Goal: Transaction & Acquisition: Purchase product/service

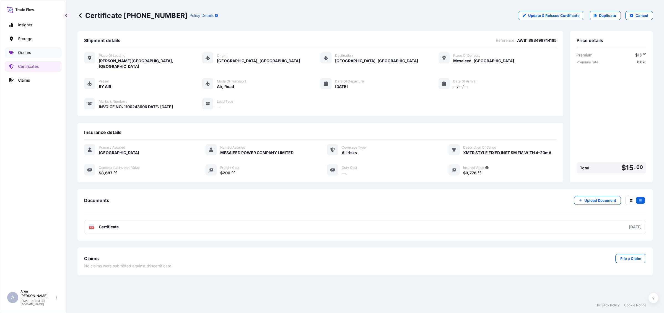
click at [18, 52] on p "Quotes" at bounding box center [24, 53] width 13 height 6
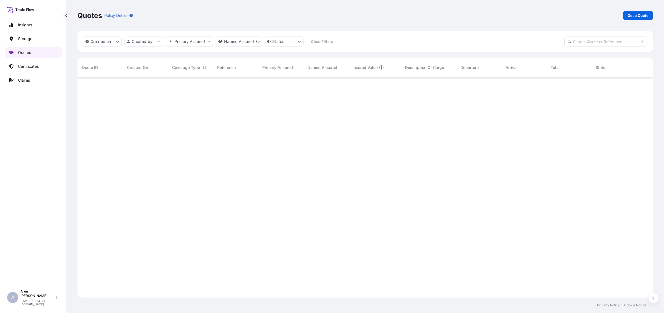
scroll to position [234, 570]
click at [639, 17] on p "Get a Quote" at bounding box center [637, 16] width 21 height 6
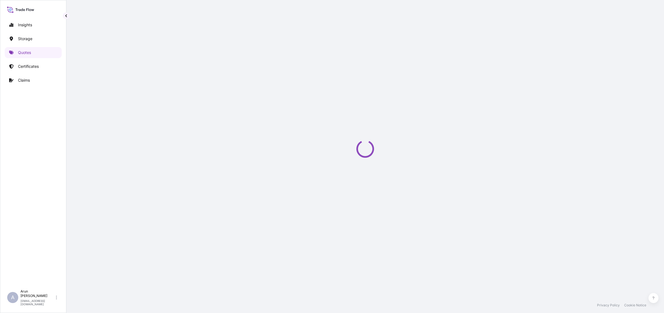
select select "Water"
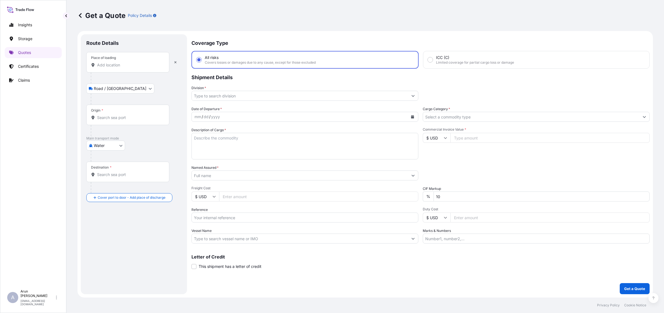
click at [117, 62] on input "Place of loading" at bounding box center [129, 65] width 65 height 6
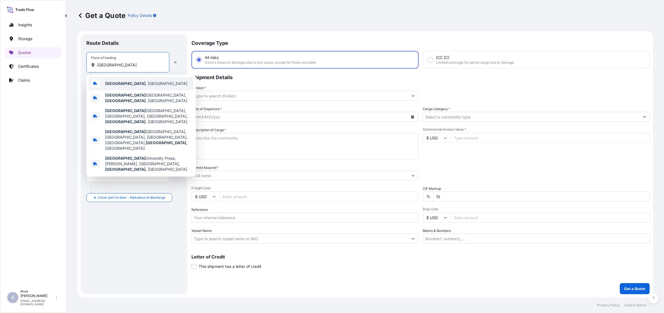
click at [120, 82] on b "[GEOGRAPHIC_DATA]" at bounding box center [125, 83] width 40 height 5
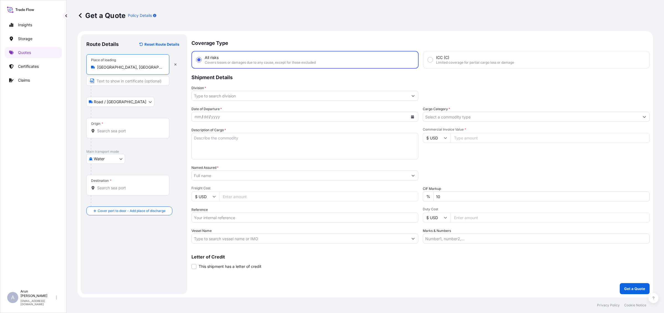
type input "[GEOGRAPHIC_DATA], [GEOGRAPHIC_DATA]"
click at [117, 81] on input "Text to appear on certificate" at bounding box center [127, 81] width 83 height 10
type input "HANGZHOU HIKVISION TECHNOLOGY CO.,LTD., [GEOGRAPHIC_DATA]"
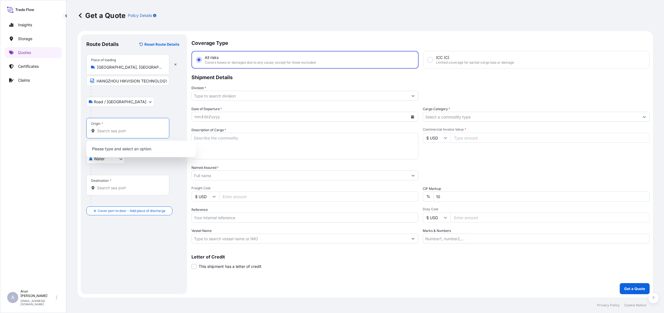
click at [119, 131] on input "Origin *" at bounding box center [129, 131] width 65 height 6
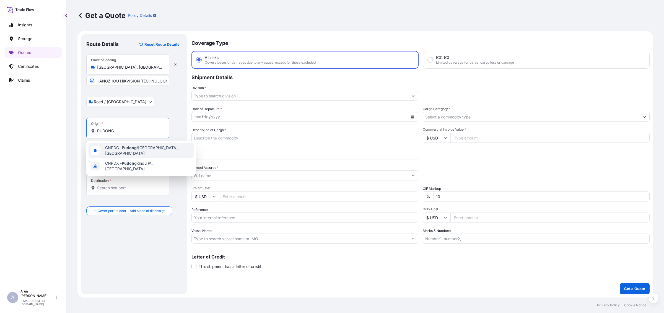
click at [108, 148] on span "CNPDG - [GEOGRAPHIC_DATA] /[GEOGRAPHIC_DATA], [GEOGRAPHIC_DATA]" at bounding box center [148, 150] width 86 height 11
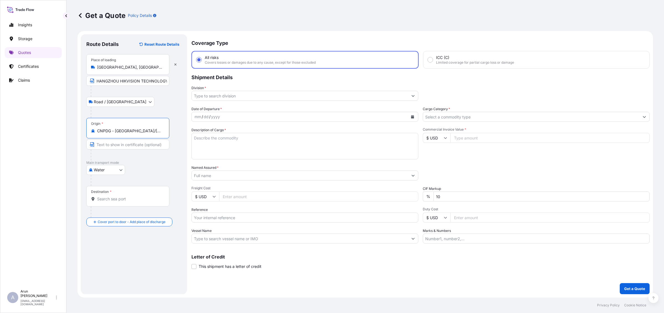
type input "CNPDG - [GEOGRAPHIC_DATA]/[GEOGRAPHIC_DATA], [GEOGRAPHIC_DATA]"
click at [108, 203] on div "Destination *" at bounding box center [127, 196] width 83 height 20
click at [108, 202] on input "Destination *" at bounding box center [129, 199] width 65 height 6
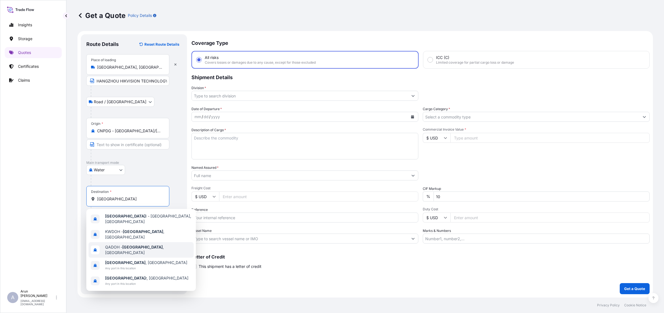
click at [121, 244] on span "QADOH - [GEOGRAPHIC_DATA] , [GEOGRAPHIC_DATA]" at bounding box center [148, 249] width 86 height 11
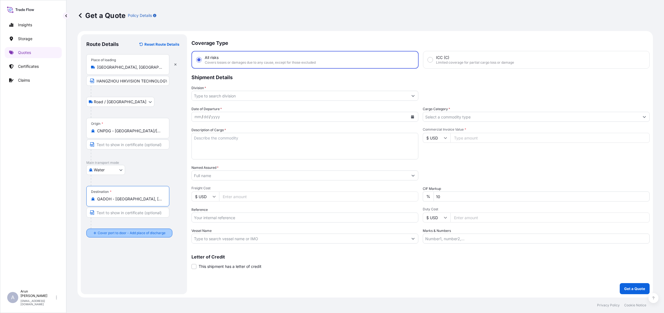
type input "QADOH - [GEOGRAPHIC_DATA], [GEOGRAPHIC_DATA]"
click at [120, 259] on div "Place of Discharge" at bounding box center [127, 259] width 83 height 20
click at [120, 260] on input "Place of Discharge" at bounding box center [129, 263] width 65 height 6
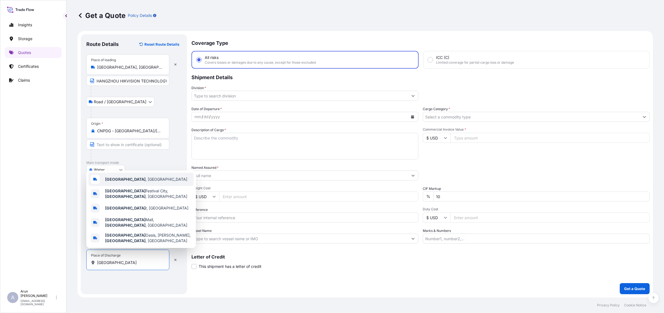
click at [114, 181] on b "[GEOGRAPHIC_DATA]" at bounding box center [125, 179] width 40 height 5
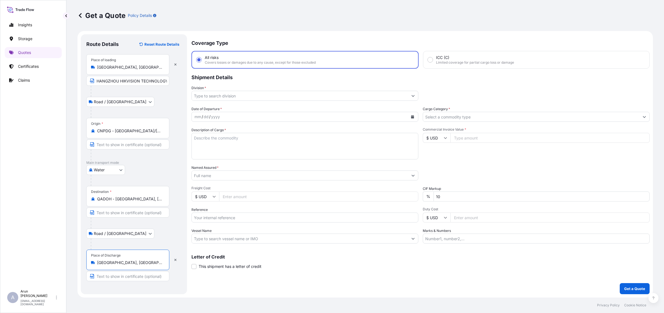
drag, startPoint x: 129, startPoint y: 263, endPoint x: 84, endPoint y: 265, distance: 45.4
click at [84, 265] on div "Route Details Reset Route Details Place of loading [GEOGRAPHIC_DATA], [GEOGRAPH…" at bounding box center [134, 164] width 106 height 260
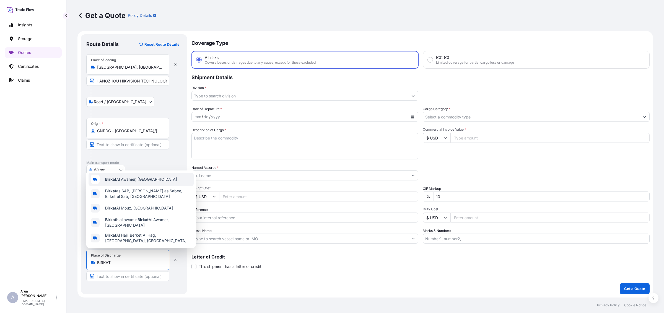
click at [129, 182] on span "Birkat Al Awamer, [GEOGRAPHIC_DATA]" at bounding box center [141, 179] width 72 height 6
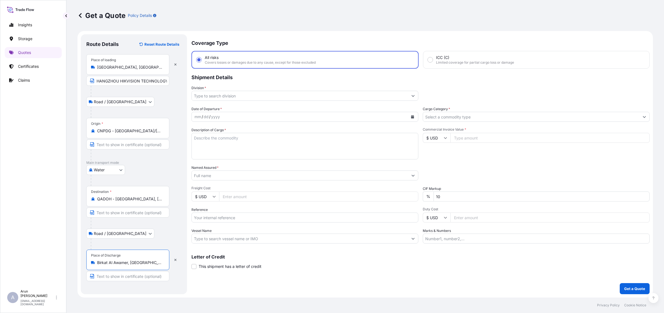
type input "Birkat Al Awamer, [GEOGRAPHIC_DATA]"
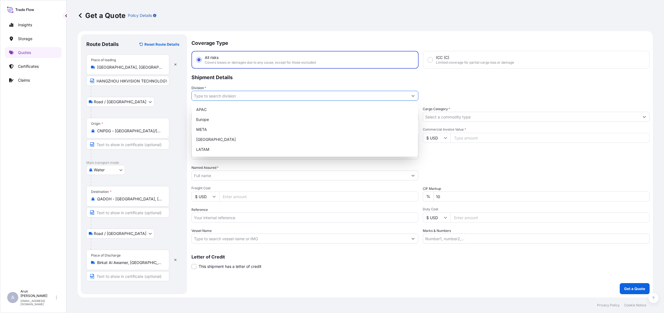
click at [241, 95] on input "Division *" at bounding box center [300, 96] width 216 height 10
click at [198, 131] on div "META" at bounding box center [305, 129] width 222 height 10
type input "META"
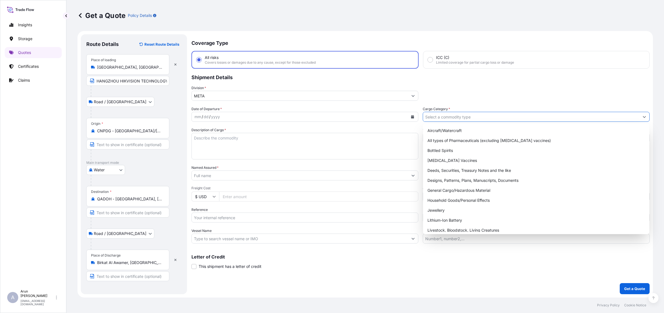
click at [479, 116] on input "Cargo Category *" at bounding box center [531, 117] width 216 height 10
click at [443, 192] on div "General Cargo/Hazardous Material" at bounding box center [536, 190] width 222 height 10
type input "General Cargo/Hazardous Material"
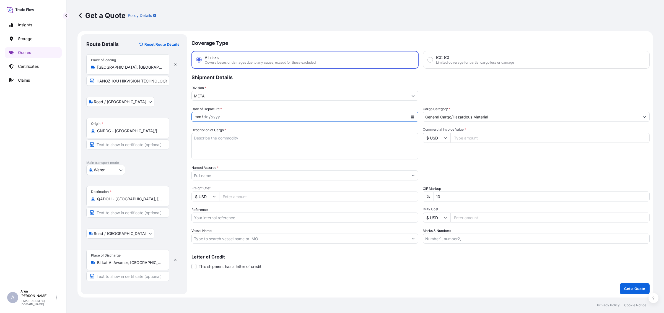
click at [241, 112] on div "mm / dd / yyyy" at bounding box center [300, 117] width 216 height 10
click at [414, 117] on icon "Calendar" at bounding box center [412, 116] width 3 height 3
click at [265, 172] on div "16" at bounding box center [264, 173] width 10 height 10
click at [241, 144] on textarea "Description of Cargo *" at bounding box center [304, 146] width 227 height 27
type textarea "PART OF SCREEN MONITORS"
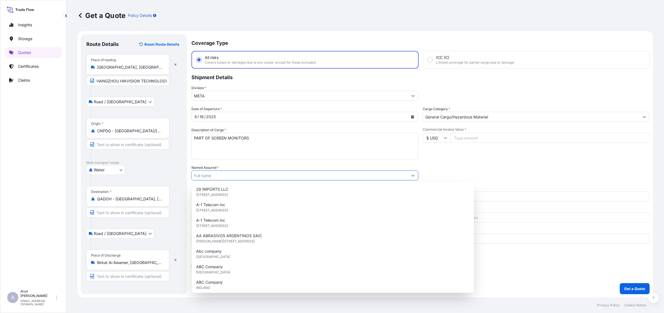
click at [230, 174] on input "Named Assured *" at bounding box center [300, 175] width 216 height 10
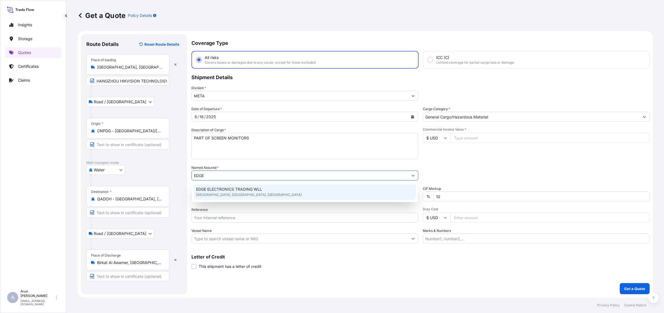
click at [230, 190] on span "EDGE ELECTRONICS TRADING WLL" at bounding box center [229, 189] width 66 height 6
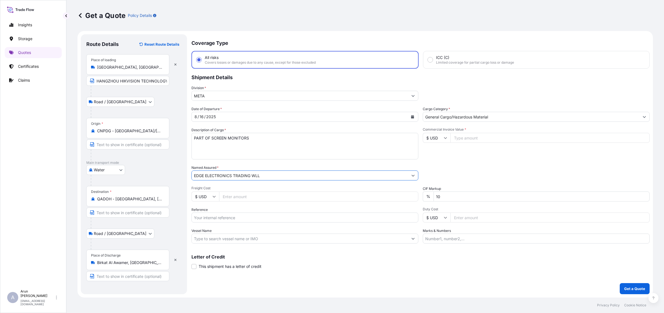
drag, startPoint x: 252, startPoint y: 175, endPoint x: 301, endPoint y: 173, distance: 49.8
click at [301, 173] on input "EDGE ELECTRONICS TRADING WLL" at bounding box center [300, 175] width 216 height 10
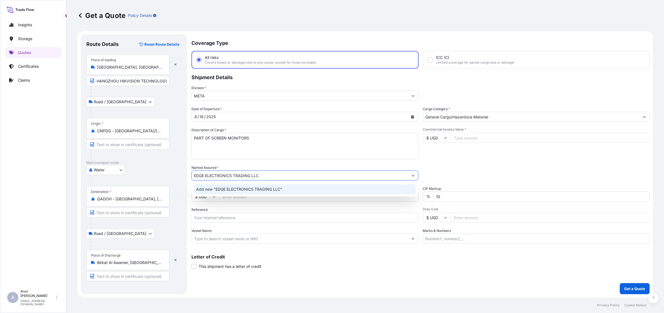
click at [277, 186] on div "Add new "EDGE ELECTRONICS TRADING LLC"" at bounding box center [305, 189] width 222 height 10
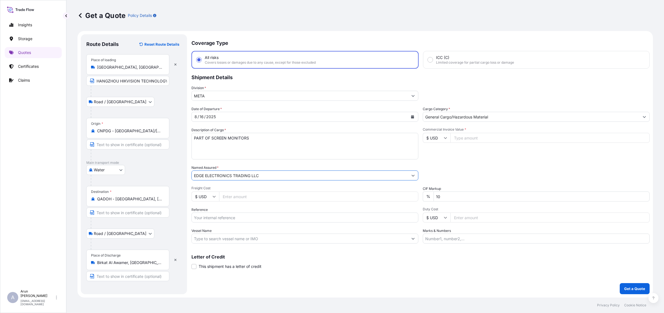
type input "EDGE ELECTRONICS TRADING LLC"
click at [236, 193] on input "Freight Cost" at bounding box center [318, 196] width 199 height 10
type input "6"
click at [464, 136] on input "Commercial Invoice Value *" at bounding box center [549, 138] width 199 height 10
type input "66748"
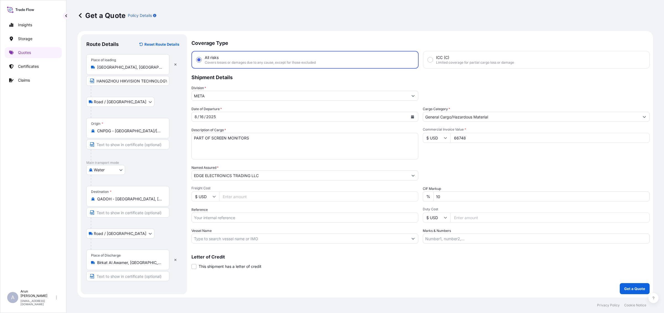
click at [237, 195] on input "Freight Cost" at bounding box center [318, 196] width 199 height 10
type input "5275"
click at [222, 217] on input "Reference" at bounding box center [304, 217] width 227 height 10
drag, startPoint x: 205, startPoint y: 216, endPoint x: 253, endPoint y: 225, distance: 48.9
click at [253, 225] on div "Date of Departure * [DATE] Cargo Category * General Cargo/Hazardous Material De…" at bounding box center [420, 174] width 458 height 137
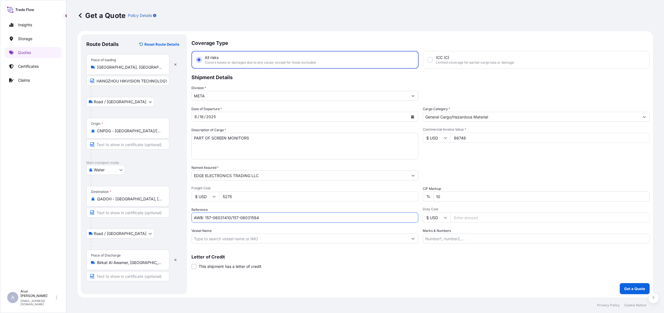
type input "AWB: 157-06031410/157-06031594"
click at [225, 240] on input "Vessel Name" at bounding box center [300, 238] width 216 height 10
click at [225, 239] on input "Vessel Name" at bounding box center [300, 238] width 216 height 10
click at [412, 239] on icon "Show suggestions" at bounding box center [412, 238] width 3 height 3
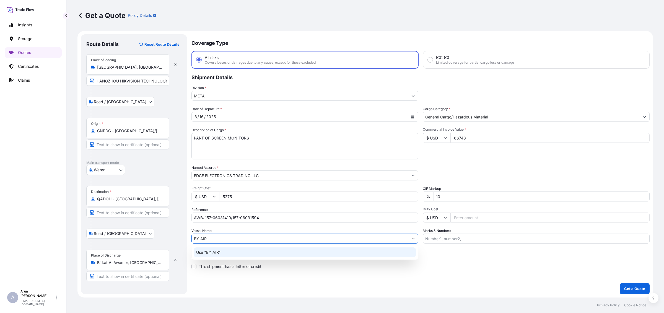
click at [211, 251] on p "Use "BY AIR"" at bounding box center [208, 252] width 25 height 6
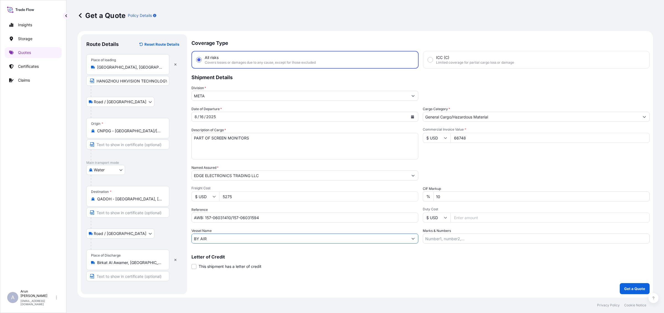
type input "BY AIR"
click at [467, 238] on input "Marks & Numbers" at bounding box center [535, 238] width 227 height 10
drag, startPoint x: 450, startPoint y: 237, endPoint x: 465, endPoint y: 236, distance: 15.0
click at [465, 236] on input "INVOICE NO: 2500131 DATE: [DATE]" at bounding box center [535, 238] width 227 height 10
click at [527, 237] on input "INVOICE NO: D2506001814-1, D2506001814-2 DATE: [DATE]" at bounding box center [535, 238] width 227 height 10
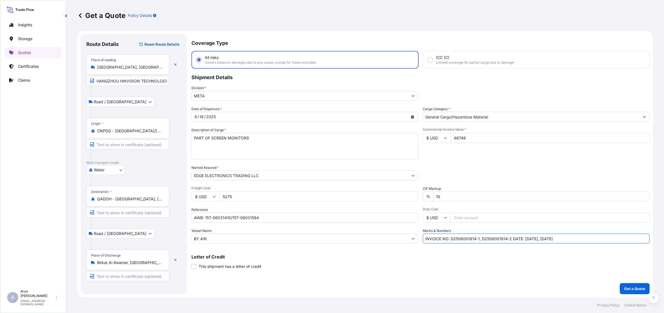
type input "INVOICE NO: D2506001814-1, D2506001814-2 DATE: [DATE], [DATE]"
click at [637, 292] on button "Get a Quote" at bounding box center [634, 288] width 30 height 11
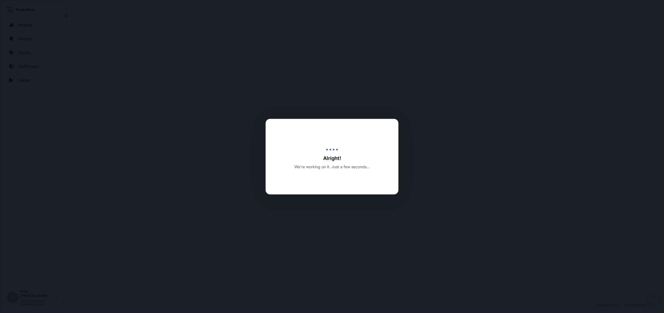
select select "Road / [GEOGRAPHIC_DATA]"
select select "Water"
select select "Road / [GEOGRAPHIC_DATA]"
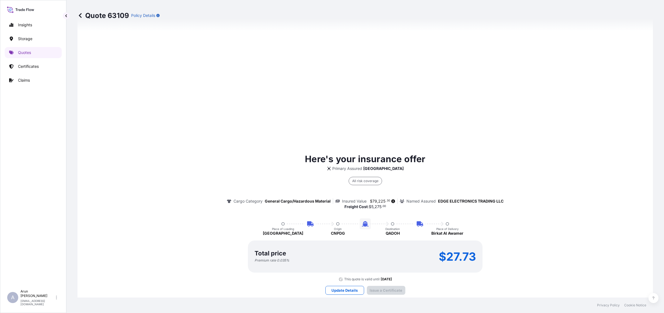
scroll to position [781, 0]
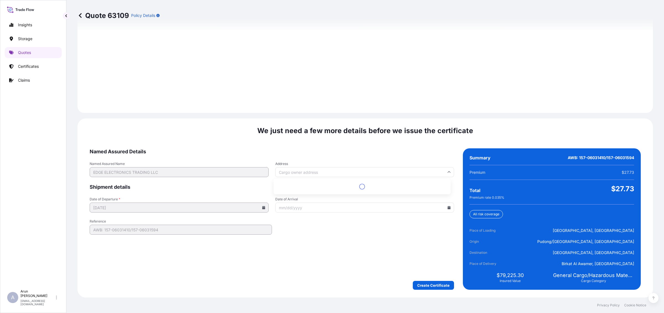
click at [340, 169] on input "Address" at bounding box center [364, 172] width 179 height 10
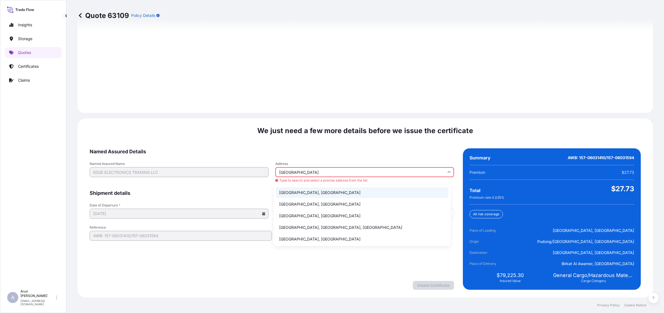
click at [308, 193] on li "[GEOGRAPHIC_DATA], [GEOGRAPHIC_DATA]" at bounding box center [362, 192] width 173 height 11
type input "[GEOGRAPHIC_DATA], [GEOGRAPHIC_DATA]"
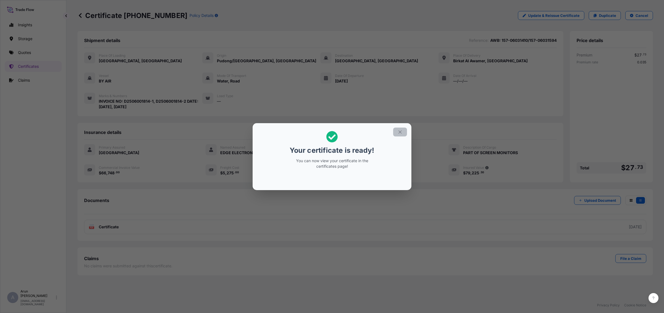
click at [397, 130] on icon "button" at bounding box center [399, 131] width 5 height 5
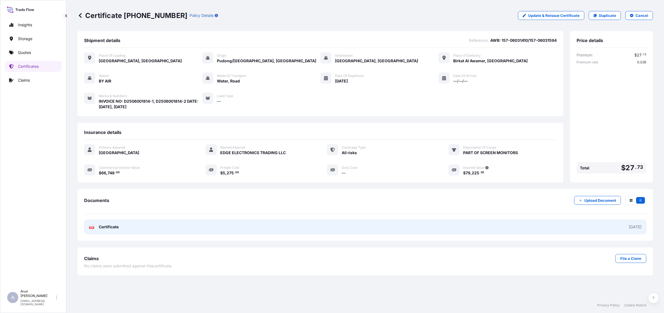
click at [113, 228] on link "PDF Certificate [DATE]" at bounding box center [365, 227] width 562 height 14
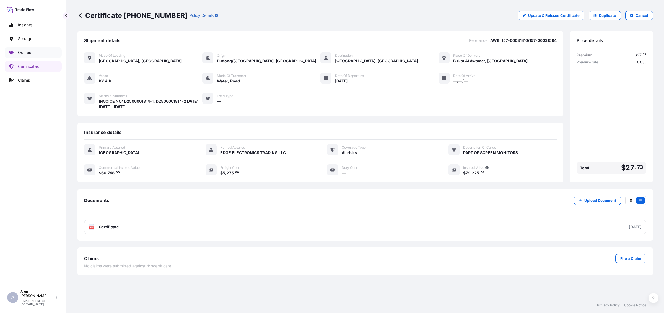
click at [23, 54] on p "Quotes" at bounding box center [24, 53] width 13 height 6
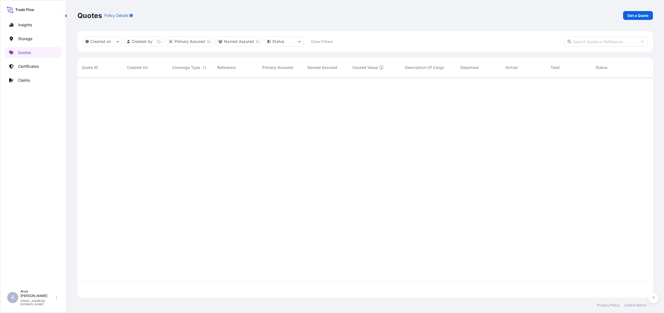
scroll to position [218, 570]
click at [639, 19] on link "Get a Quote" at bounding box center [638, 15] width 30 height 9
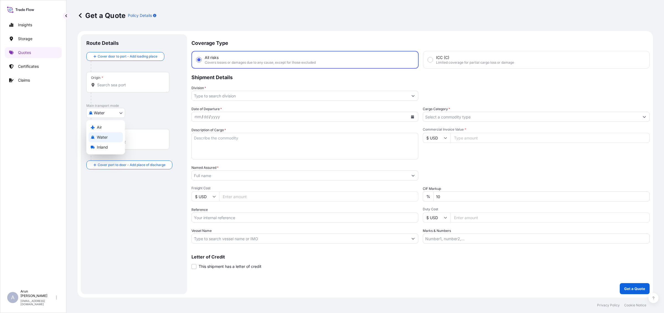
click at [121, 116] on body "Insights Storage Quotes Certificates Claims A [PERSON_NAME] [PERSON_NAME][EMAIL…" at bounding box center [332, 156] width 664 height 313
click at [101, 127] on span "Air" at bounding box center [99, 127] width 5 height 6
select select "Air"
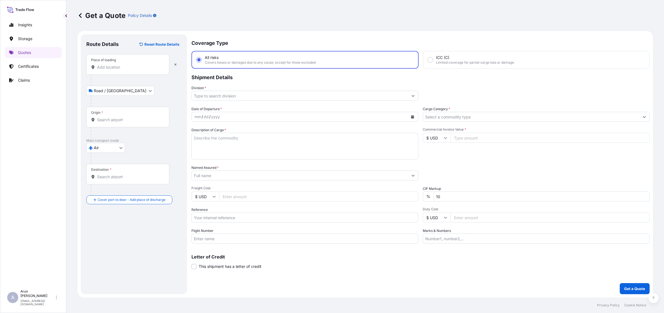
click at [146, 62] on div "Place of loading" at bounding box center [127, 64] width 83 height 20
click at [146, 64] on input "Place of loading" at bounding box center [129, 67] width 65 height 6
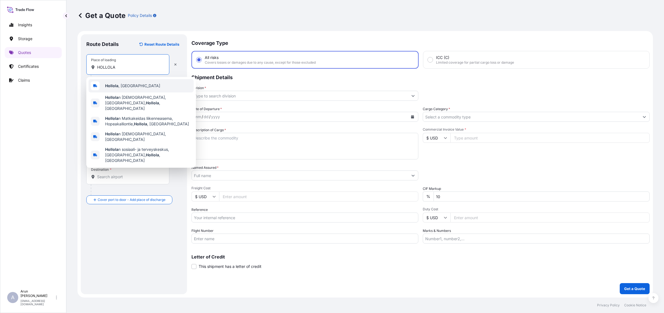
click at [132, 85] on span "Hollola , [GEOGRAPHIC_DATA]" at bounding box center [132, 86] width 55 height 6
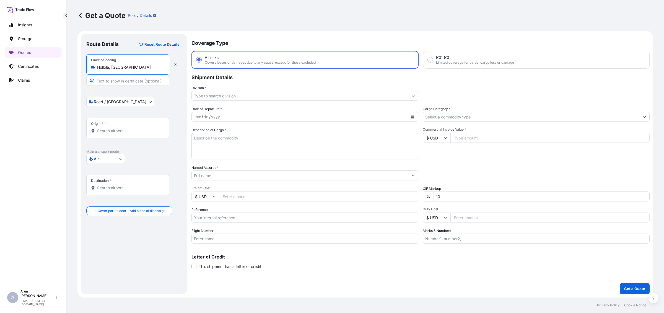
type input "Hollola, [GEOGRAPHIC_DATA]"
click at [110, 82] on input "Text to appear on certificate" at bounding box center [127, 81] width 83 height 10
type input "ROXON OY, [GEOGRAPHIC_DATA], [GEOGRAPHIC_DATA]"
click at [106, 127] on div "Origin *" at bounding box center [127, 128] width 83 height 20
click at [106, 128] on input "Origin *" at bounding box center [129, 131] width 65 height 6
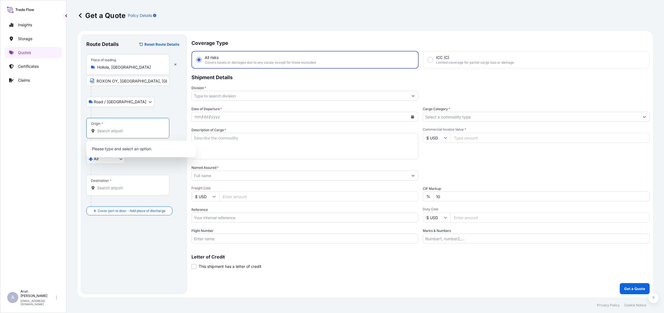
click at [109, 130] on input "Origin *" at bounding box center [129, 131] width 65 height 6
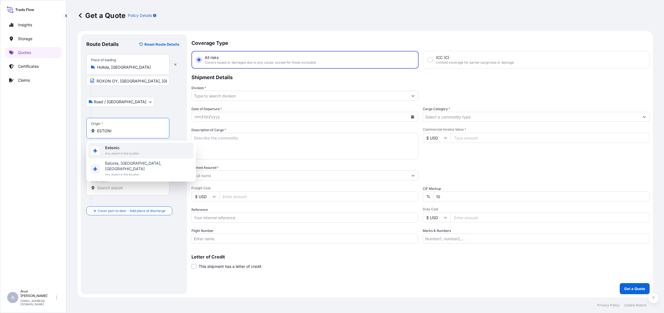
drag, startPoint x: 126, startPoint y: 128, endPoint x: 92, endPoint y: 129, distance: 34.0
click at [92, 129] on div "ESTONI" at bounding box center [128, 131] width 74 height 6
type input "LENAR"
click at [118, 199] on div at bounding box center [130, 200] width 79 height 11
drag, startPoint x: 119, startPoint y: 130, endPoint x: 98, endPoint y: 133, distance: 22.0
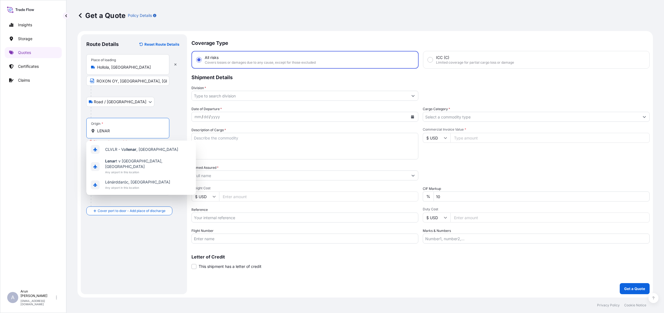
click at [98, 133] on input "LENAR" at bounding box center [129, 131] width 65 height 6
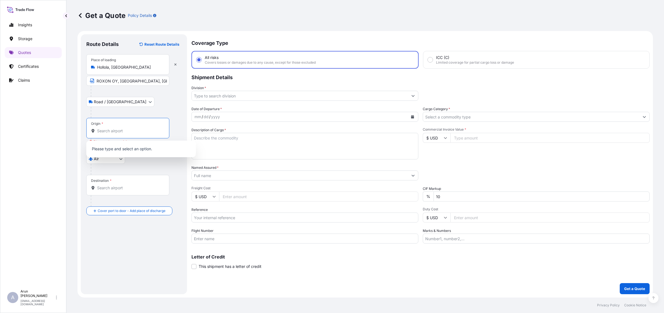
click at [112, 198] on div at bounding box center [130, 200] width 79 height 11
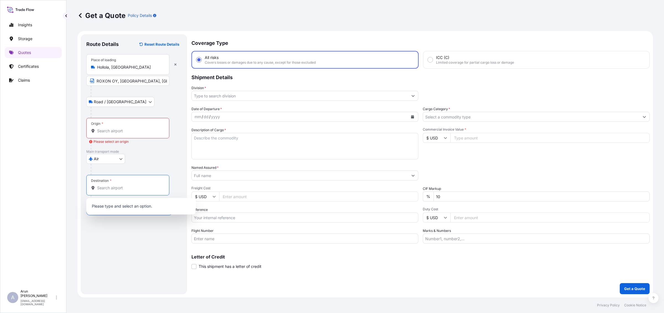
click at [114, 187] on input "Destination *" at bounding box center [129, 188] width 65 height 6
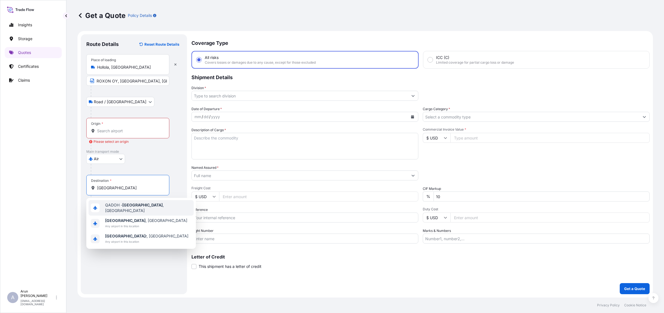
click at [118, 207] on span "QADOH - [GEOGRAPHIC_DATA] , [GEOGRAPHIC_DATA]" at bounding box center [148, 207] width 86 height 11
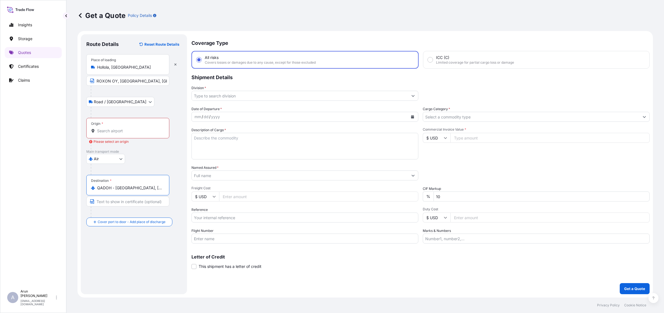
type input "QADOH - [GEOGRAPHIC_DATA], [GEOGRAPHIC_DATA]"
click at [229, 94] on input "Division *" at bounding box center [300, 96] width 216 height 10
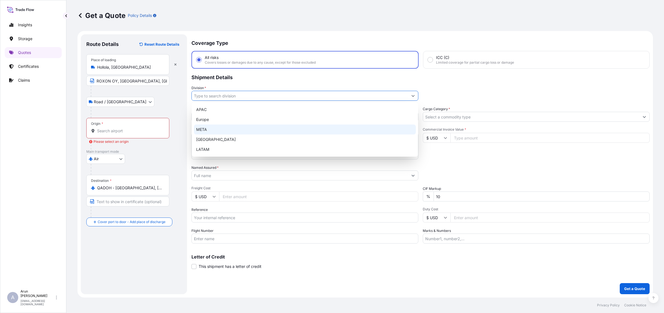
click at [201, 129] on div "META" at bounding box center [305, 129] width 222 height 10
type input "META"
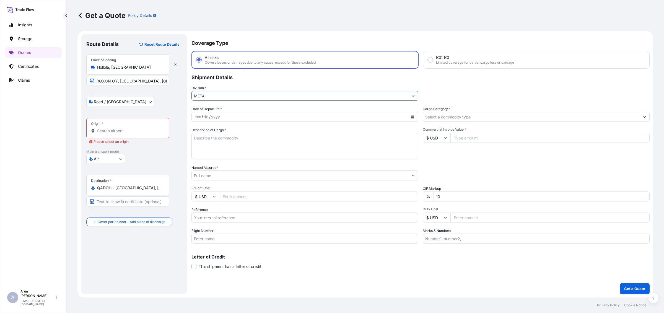
click at [473, 119] on input "Cargo Category *" at bounding box center [531, 117] width 216 height 10
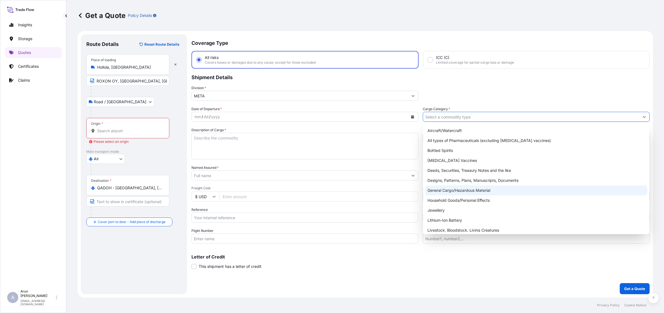
click at [437, 189] on div "General Cargo/Hazardous Material" at bounding box center [536, 190] width 222 height 10
type input "General Cargo/Hazardous Material"
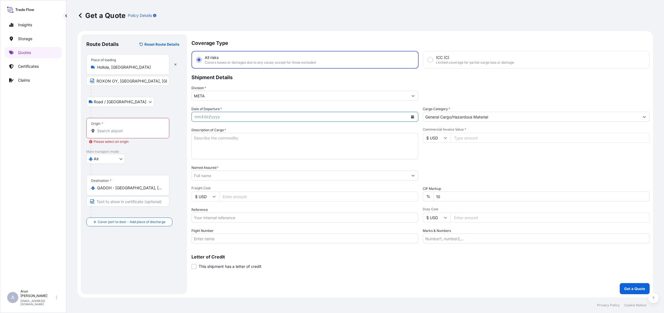
click at [413, 114] on button "Calendar" at bounding box center [412, 116] width 9 height 9
click at [252, 173] on div "15" at bounding box center [254, 173] width 10 height 10
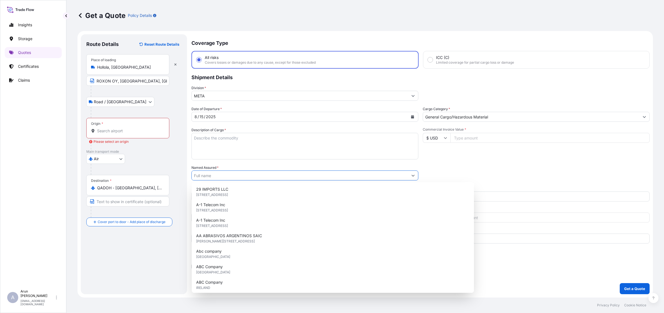
click at [252, 172] on input "Named Assured *" at bounding box center [300, 175] width 216 height 10
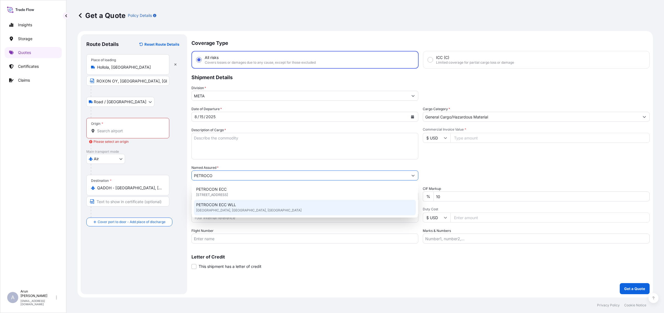
click at [235, 212] on div "PETROCON ECC WLL [GEOGRAPHIC_DATA], [GEOGRAPHIC_DATA], [GEOGRAPHIC_DATA]" at bounding box center [305, 207] width 222 height 15
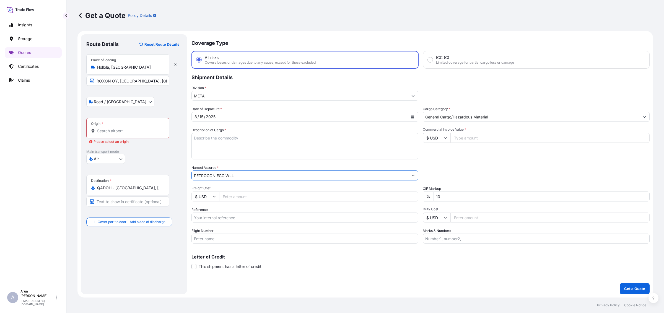
type input "PETROCON ECC WLL"
click at [234, 197] on input "Freight Cost" at bounding box center [318, 196] width 199 height 10
type input "5000"
click at [214, 197] on icon at bounding box center [213, 196] width 3 height 3
drag, startPoint x: 205, startPoint y: 212, endPoint x: 507, endPoint y: 149, distance: 308.7
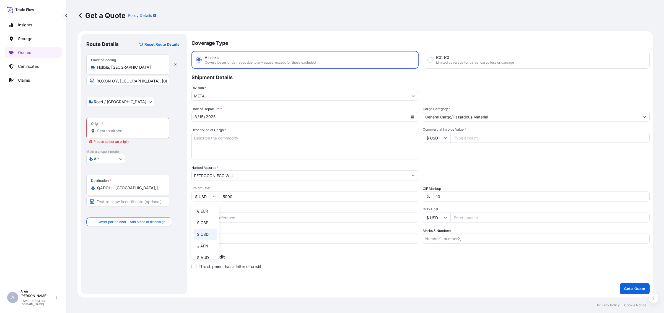
click at [207, 210] on div "€ EUR" at bounding box center [205, 211] width 23 height 11
type input "€ EUR"
click at [445, 139] on input "$ USD" at bounding box center [436, 138] width 28 height 10
click at [433, 153] on div "€ EUR" at bounding box center [436, 152] width 23 height 11
type input "€ EUR"
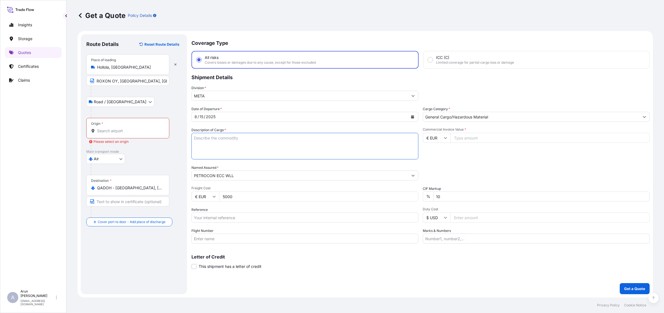
click at [247, 147] on textarea "Description of Cargo *" at bounding box center [304, 146] width 227 height 27
click at [222, 218] on input "Reference" at bounding box center [304, 217] width 227 height 10
type input "AWB: 615-66855036"
click at [250, 239] on input "Flight Number" at bounding box center [304, 238] width 227 height 10
type input "BY AIR"
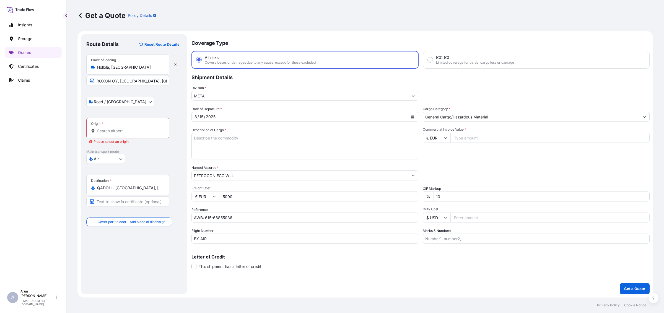
click at [495, 139] on input "Commercial Invoice Value *" at bounding box center [549, 138] width 199 height 10
type input "7"
type input "108070.48"
click at [116, 132] on input "Origin * Please select an origin" at bounding box center [129, 131] width 65 height 6
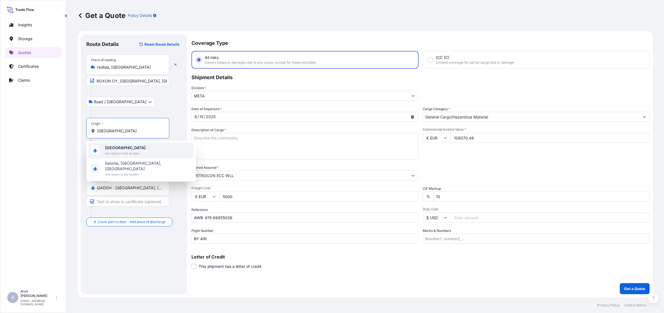
drag, startPoint x: 118, startPoint y: 130, endPoint x: 75, endPoint y: 129, distance: 42.0
click at [75, 129] on div "Get a Quote Policy Details Route Details Reset Route Details Place of loading […" at bounding box center [364, 148] width 597 height 297
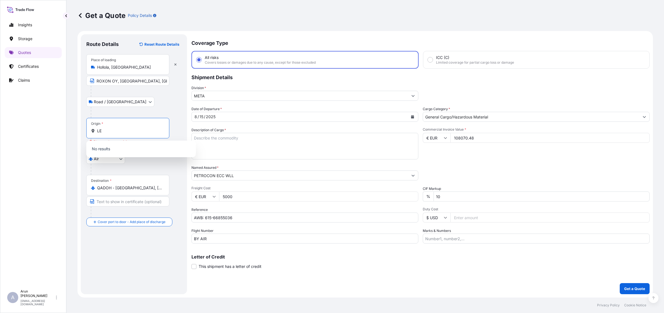
type input "L"
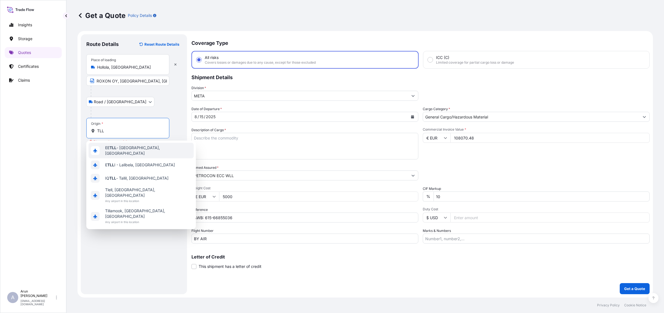
click at [148, 154] on div "EE TLL - [GEOGRAPHIC_DATA], [GEOGRAPHIC_DATA]" at bounding box center [140, 150] width 105 height 15
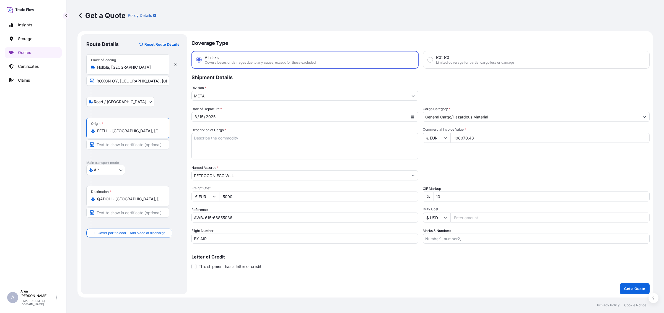
type input "EETLL - [GEOGRAPHIC_DATA], [GEOGRAPHIC_DATA]"
click at [251, 145] on textarea "Description of Cargo *" at bounding box center [304, 146] width 227 height 27
drag, startPoint x: 275, startPoint y: 138, endPoint x: 161, endPoint y: 151, distance: 114.7
click at [161, 151] on form "Route Details Reset Route Details Place of loading [GEOGRAPHIC_DATA], [GEOGRAPH…" at bounding box center [364, 164] width 575 height 266
drag, startPoint x: 194, startPoint y: 138, endPoint x: 274, endPoint y: 137, distance: 80.7
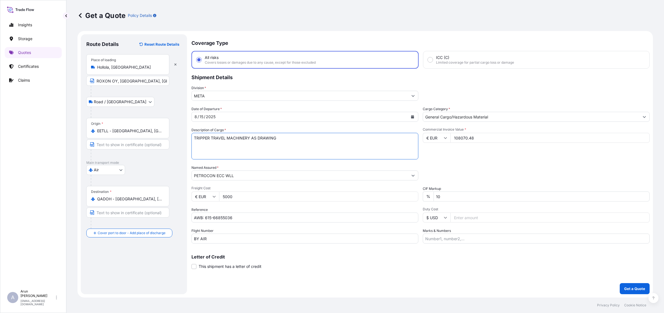
click at [274, 137] on textarea "TRIPPER TRAVEL MACHINERY AS DRAWING" at bounding box center [304, 146] width 227 height 27
click at [283, 140] on textarea "TRIPPER TRAVEL MACHINERY AS DRAWING" at bounding box center [304, 146] width 227 height 27
paste textarea "TRIPPER TRAVEL MACHINERY AS DRAWING"
drag, startPoint x: 258, startPoint y: 143, endPoint x: 281, endPoint y: 137, distance: 23.9
click at [281, 137] on textarea "TRIPPER TRAVEL MACHINERY AS DRAWING TRIPPER TRAVEL MACHINERY AS DRAWING" at bounding box center [304, 146] width 227 height 27
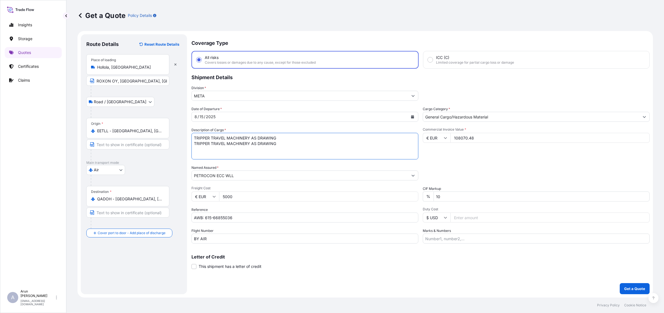
click at [284, 143] on textarea "TRIPPER TRAVEL MACHINERY AS DRAWING TRIPPER TRAVEL MACHINERY AS DRAWING" at bounding box center [304, 146] width 227 height 27
drag, startPoint x: 257, startPoint y: 143, endPoint x: 277, endPoint y: 140, distance: 20.0
click at [277, 140] on textarea "TRIPPER TRAVEL MACHINERY AS DRAWING TRIPPER TRAVEL MACHINERY AS DRAWING" at bounding box center [304, 146] width 227 height 27
click at [275, 144] on textarea "TRIPPER TRAVEL MACHINERY AS DRAWING TRIPPER TRAVEL MACHINERY AS DRAWING" at bounding box center [304, 146] width 227 height 27
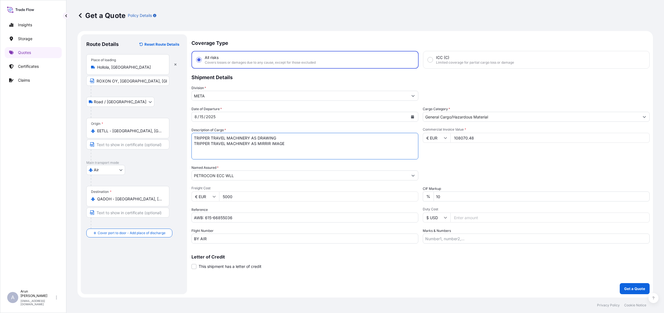
drag, startPoint x: 268, startPoint y: 144, endPoint x: 272, endPoint y: 144, distance: 3.3
click at [270, 144] on textarea "TRIPPER TRAVEL MACHINERY AS DRAWING TRIPPER TRAVEL MACHINERY AS MIRRIR IMAGE" at bounding box center [304, 146] width 227 height 27
click at [294, 145] on textarea "TRIPPER TRAVEL MACHINERY AS DRAWING TRIPPER TRAVEL MACHINERY AS MIRROR IMAGE" at bounding box center [304, 146] width 227 height 27
type textarea "TRIPPER TRAVEL MACHINERY AS DRAWING TRIPPER TRAVEL MACHINERY AS MIRROR IMAGE PA…"
click at [453, 240] on input "Marks & Numbers" at bounding box center [535, 238] width 227 height 10
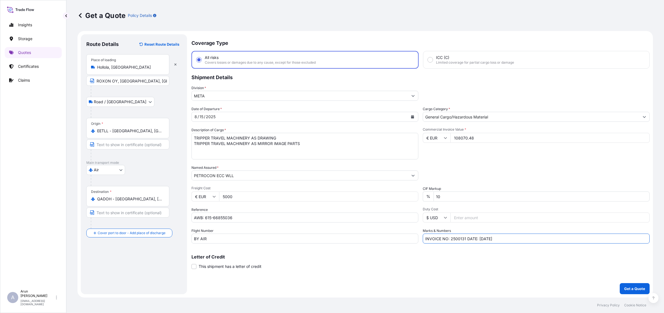
drag, startPoint x: 450, startPoint y: 238, endPoint x: 465, endPoint y: 239, distance: 15.0
click at [465, 239] on input "INVOICE NO: 2500131 DATE: [DATE]" at bounding box center [535, 238] width 227 height 10
click at [485, 238] on input "INVOICE NO: HA800691 DATE: [DATE]" at bounding box center [535, 238] width 227 height 10
click at [515, 238] on input "INVOICE NO: HA800691 DATE: [DATE]" at bounding box center [535, 238] width 227 height 10
drag, startPoint x: 450, startPoint y: 237, endPoint x: 465, endPoint y: 235, distance: 15.1
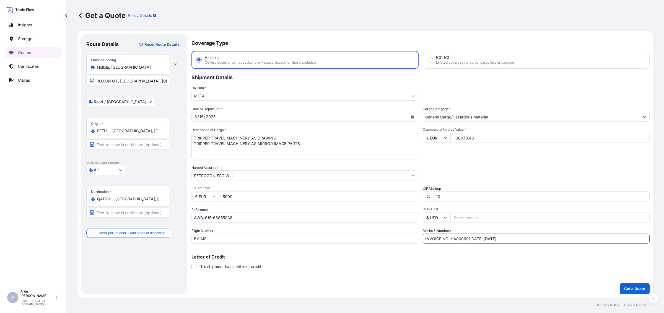
click at [465, 235] on input "INVOICE NO: HA800691 DATE: [DATE]" at bounding box center [535, 238] width 227 height 10
click at [470, 239] on input "INVOICE NO: HA800691 DATE: [DATE]" at bounding box center [535, 238] width 227 height 10
type input "INVOICE NO: HA800691 DATE: [DATE]"
click at [629, 286] on p "Get a Quote" at bounding box center [634, 289] width 21 height 6
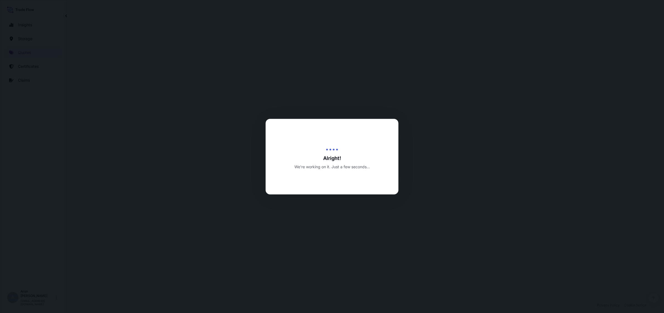
scroll to position [265, 0]
select select "Road / [GEOGRAPHIC_DATA]"
select select "Air"
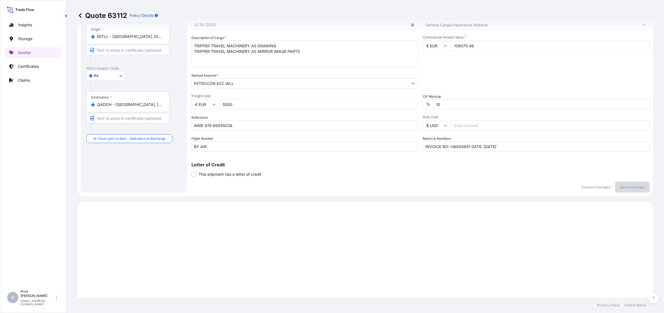
scroll to position [23, 0]
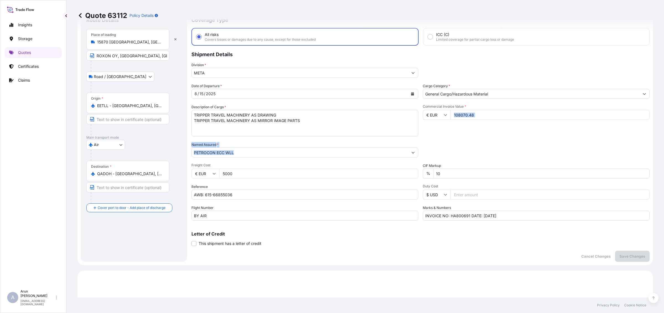
drag, startPoint x: 439, startPoint y: 139, endPoint x: 433, endPoint y: 137, distance: 6.6
click at [433, 137] on div "Date of Departure * [DATE] Cargo Category * General Cargo/Hazardous Material De…" at bounding box center [420, 151] width 458 height 137
click at [445, 168] on input "10" at bounding box center [541, 173] width 216 height 10
type input "1"
type input "0"
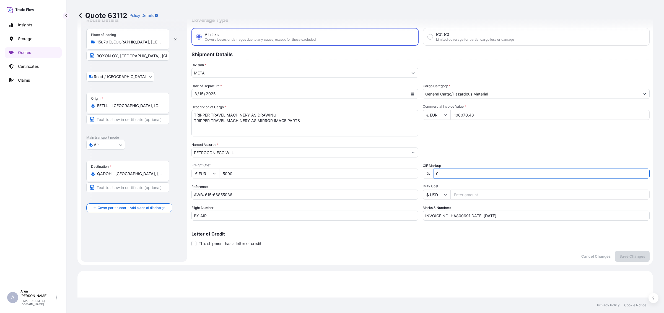
click at [533, 205] on div "Marks & Numbers INVOICE NO: HA800691 DATE: [DATE]" at bounding box center [535, 212] width 227 height 15
click at [534, 210] on input "INVOICE NO: HA800691 DATE: [DATE]" at bounding box center [535, 215] width 227 height 10
click at [627, 256] on p "Save Changes" at bounding box center [632, 256] width 26 height 6
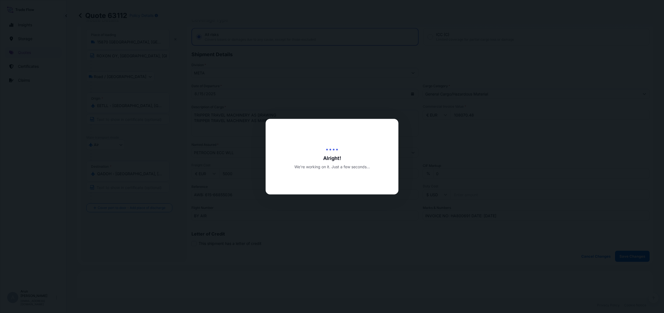
scroll to position [265, 0]
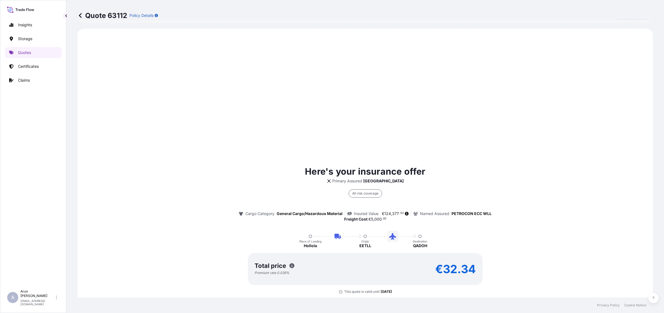
select select "Road / [GEOGRAPHIC_DATA]"
select select "Air"
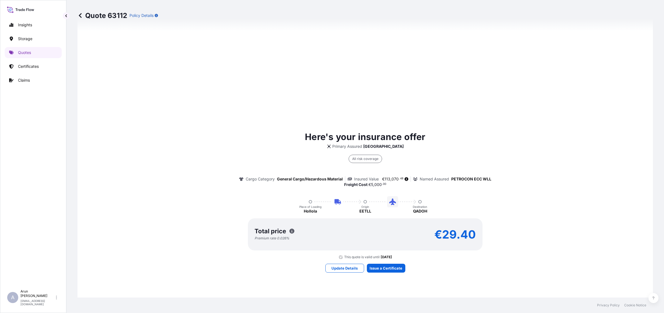
scroll to position [161, 0]
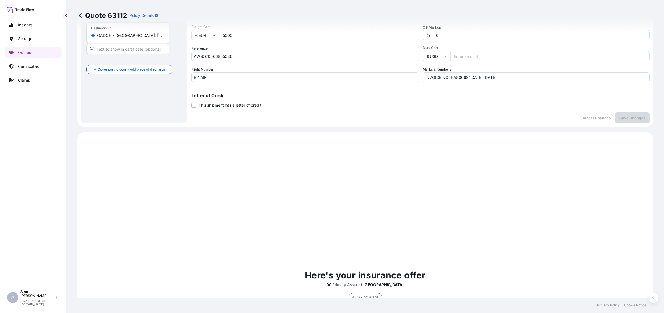
drag, startPoint x: 234, startPoint y: 35, endPoint x: 210, endPoint y: 37, distance: 23.6
click at [210, 37] on div "€ EUR 5000" at bounding box center [304, 35] width 227 height 10
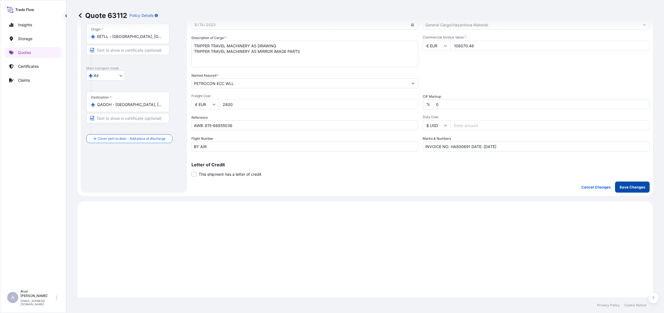
type input "2800"
click at [631, 188] on p "Save Changes" at bounding box center [632, 187] width 26 height 6
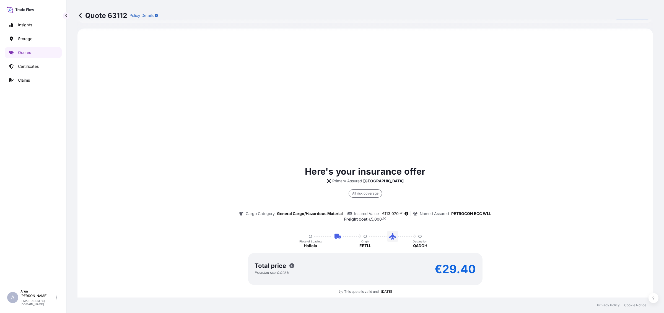
select select "Road / [GEOGRAPHIC_DATA]"
select select "Air"
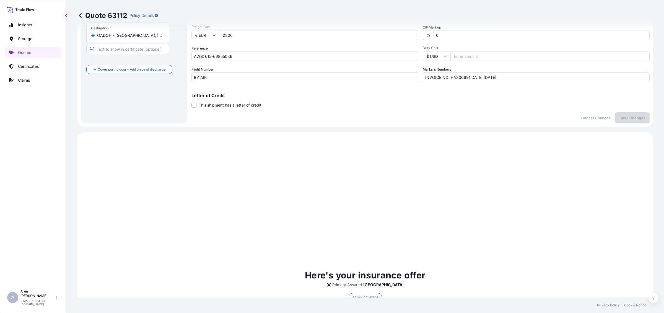
click at [235, 35] on input "2800" at bounding box center [318, 35] width 199 height 10
type input "2"
type input "5"
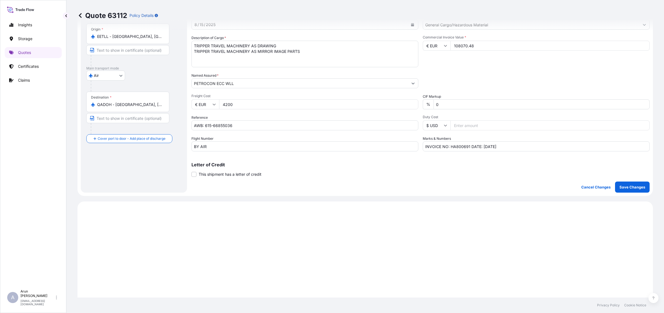
type input "4200"
click at [470, 48] on input "108070.48" at bounding box center [549, 46] width 199 height 10
type input "1"
type input "81052.98"
click at [623, 184] on p "Save Changes" at bounding box center [632, 187] width 26 height 6
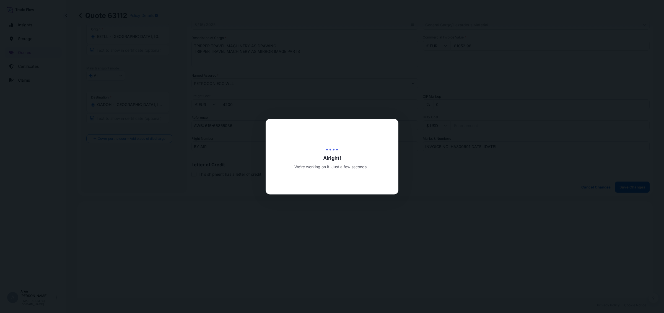
scroll to position [265, 0]
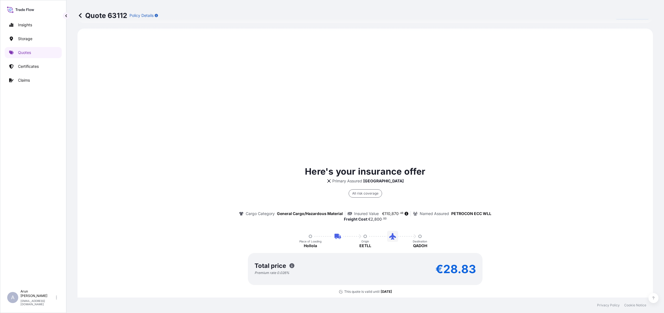
select select "Road / [GEOGRAPHIC_DATA]"
select select "Air"
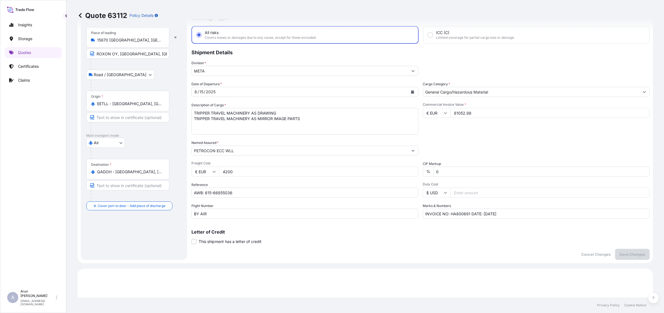
scroll to position [0, 0]
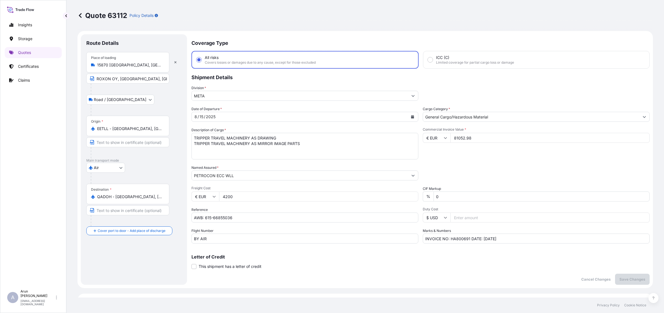
click at [265, 125] on div "Date of Departure * [DATE] Cargo Category * General Cargo/Hazardous Material De…" at bounding box center [420, 174] width 458 height 137
click at [285, 119] on div "[DATE]" at bounding box center [300, 117] width 216 height 10
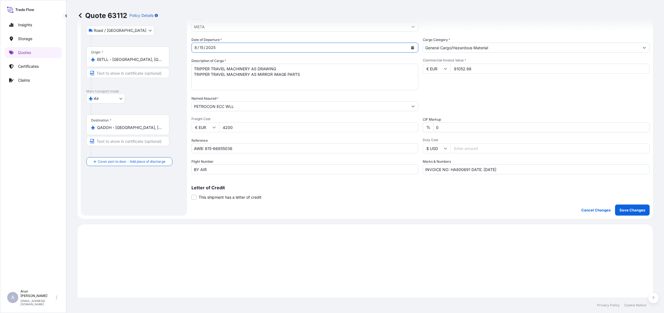
scroll to position [104, 0]
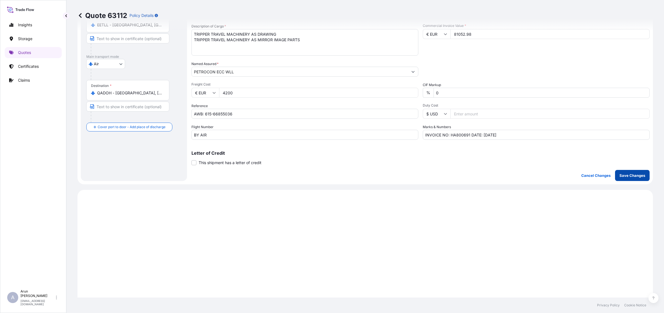
click at [629, 176] on p "Save Changes" at bounding box center [632, 176] width 26 height 6
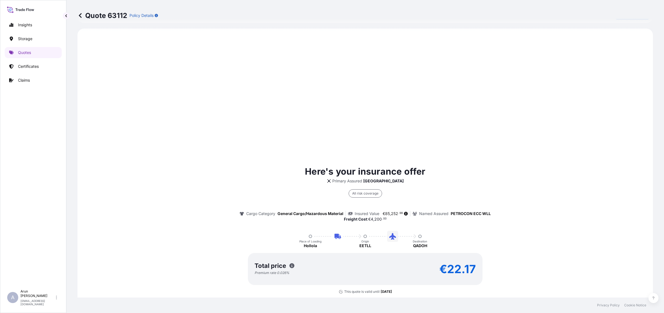
select select "Road / [GEOGRAPHIC_DATA]"
select select "Air"
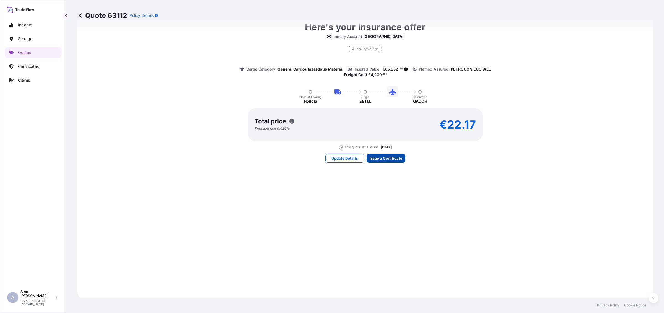
scroll to position [785, 0]
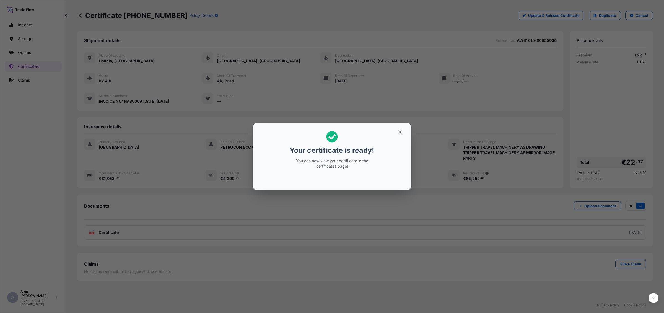
click at [390, 132] on h2 "Your certificate is ready! You can now view your certificate in the certificate…" at bounding box center [332, 149] width 150 height 45
click at [401, 129] on button "button" at bounding box center [400, 131] width 14 height 9
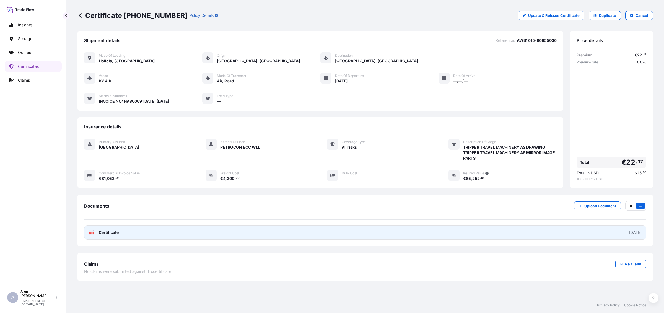
click at [101, 227] on link "PDF Certificate [DATE]" at bounding box center [365, 232] width 562 height 14
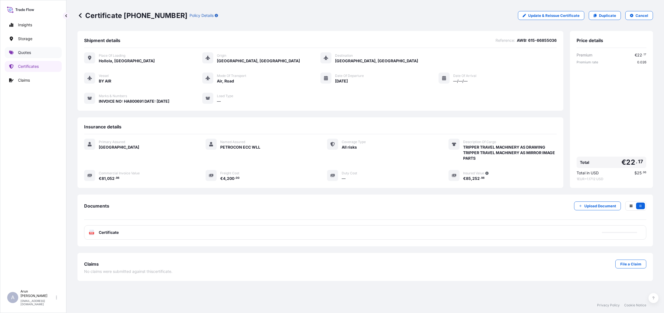
click at [24, 48] on link "Quotes" at bounding box center [33, 52] width 57 height 11
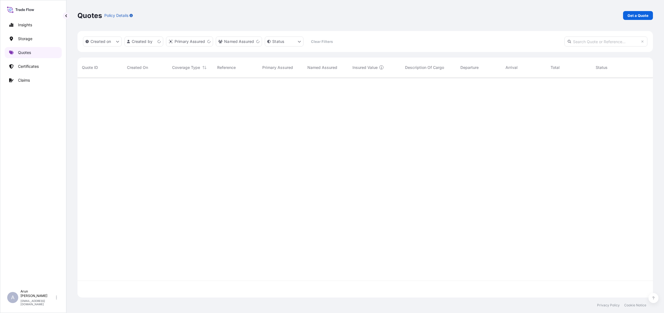
scroll to position [218, 570]
click at [630, 11] on link "Get a Quote" at bounding box center [638, 15] width 30 height 9
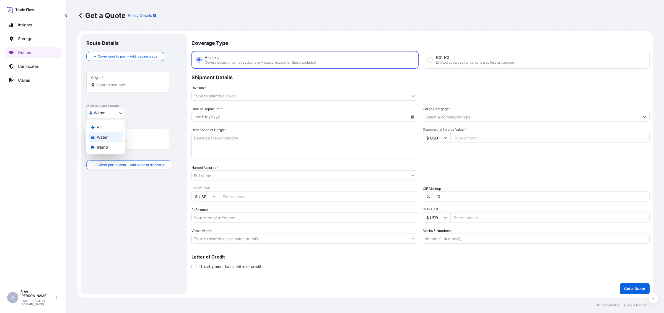
click at [117, 116] on body "Insights Storage Quotes Certificates Claims A [PERSON_NAME] [PERSON_NAME][EMAIL…" at bounding box center [332, 156] width 664 height 313
click at [103, 127] on div "Air" at bounding box center [105, 127] width 34 height 10
select select "Air"
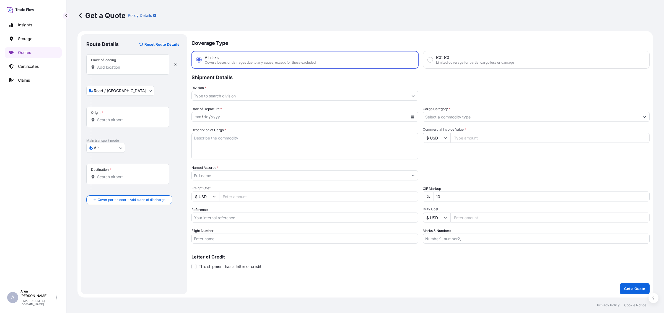
click at [113, 57] on div "Place of loading" at bounding box center [127, 64] width 83 height 20
click at [113, 64] on input "Place of loading" at bounding box center [129, 67] width 65 height 6
click at [111, 67] on input "Place of loading" at bounding box center [129, 67] width 65 height 6
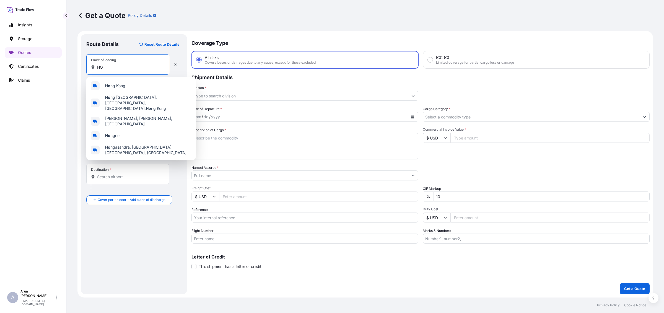
type input "H"
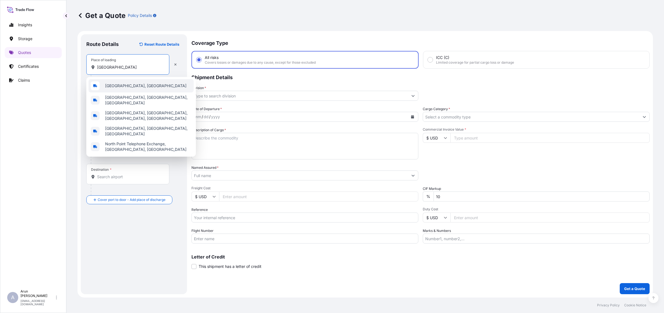
click at [130, 88] on div "[GEOGRAPHIC_DATA], [GEOGRAPHIC_DATA]" at bounding box center [140, 85] width 105 height 13
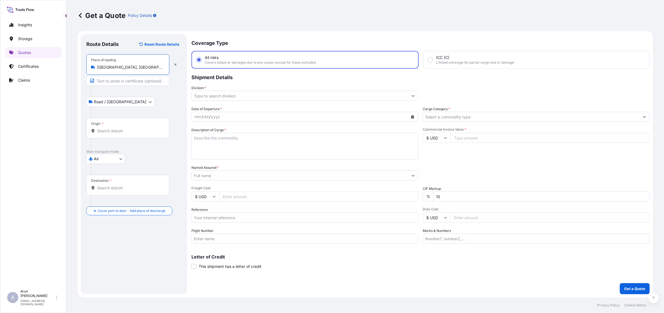
type input "[GEOGRAPHIC_DATA], [GEOGRAPHIC_DATA]"
click at [119, 82] on input "Text to appear on certificate" at bounding box center [127, 81] width 83 height 10
click at [133, 125] on div "Origin *" at bounding box center [127, 128] width 83 height 20
click at [133, 128] on input "Origin *" at bounding box center [129, 131] width 65 height 6
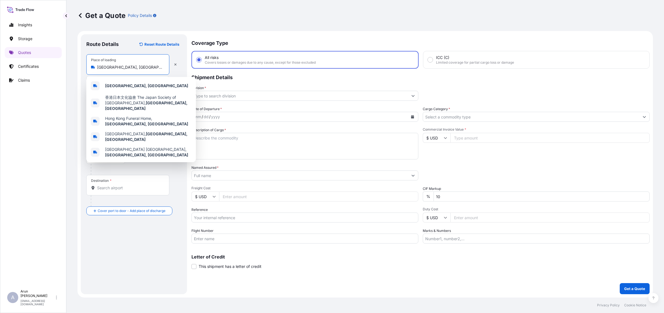
scroll to position [0, 2]
drag, startPoint x: 97, startPoint y: 67, endPoint x: 169, endPoint y: 68, distance: 72.2
click at [169, 68] on div "Place of loading [GEOGRAPHIC_DATA], [GEOGRAPHIC_DATA] SHURE ASIA LIMITED" at bounding box center [133, 70] width 95 height 32
click at [140, 58] on div "Place of loading [GEOGRAPHIC_DATA], [GEOGRAPHIC_DATA]" at bounding box center [127, 64] width 83 height 20
click at [140, 64] on input "[GEOGRAPHIC_DATA], [GEOGRAPHIC_DATA]" at bounding box center [129, 67] width 65 height 6
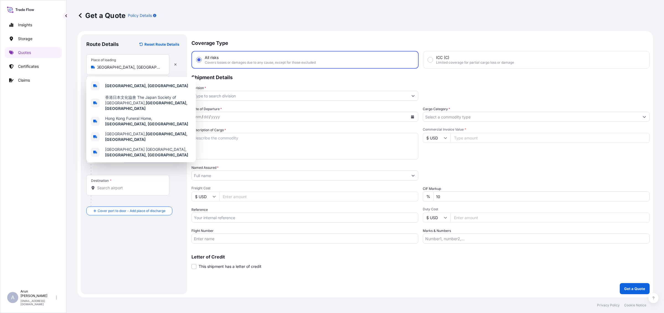
scroll to position [0, 0]
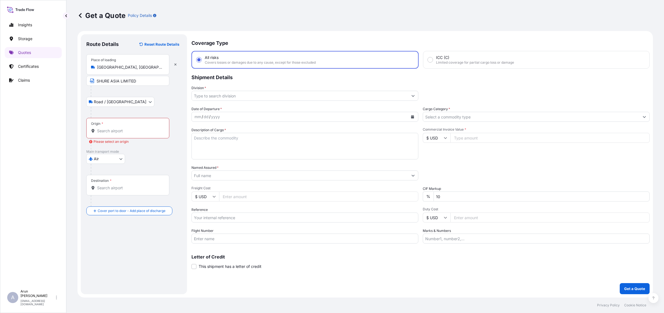
click at [69, 74] on div "Get a Quote Policy Details Route Details Reset Route Details Place of loading […" at bounding box center [364, 148] width 597 height 297
click at [137, 79] on input "SHURE ASIA LIMITED" at bounding box center [127, 81] width 83 height 10
paste input "[GEOGRAPHIC_DATA], [GEOGRAPHIC_DATA]"
type input "SHURE ASIA LIMITED, [GEOGRAPHIC_DATA], [GEOGRAPHIC_DATA]"
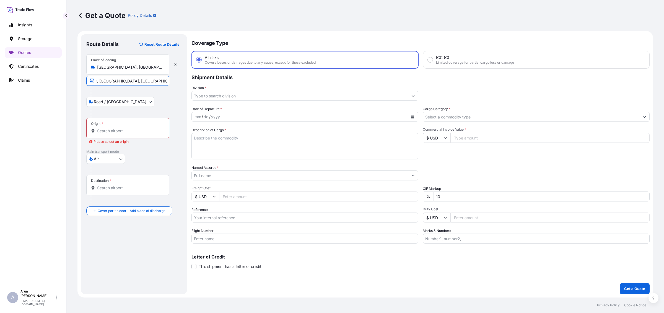
scroll to position [0, 0]
click at [116, 127] on div "Origin *" at bounding box center [127, 128] width 83 height 20
click at [116, 128] on input "Origin * Please select an origin" at bounding box center [129, 131] width 65 height 6
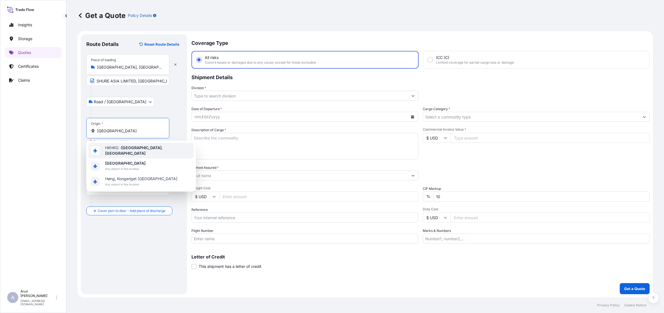
click at [120, 148] on span "HKHKG - [GEOGRAPHIC_DATA] , [GEOGRAPHIC_DATA]" at bounding box center [148, 150] width 86 height 11
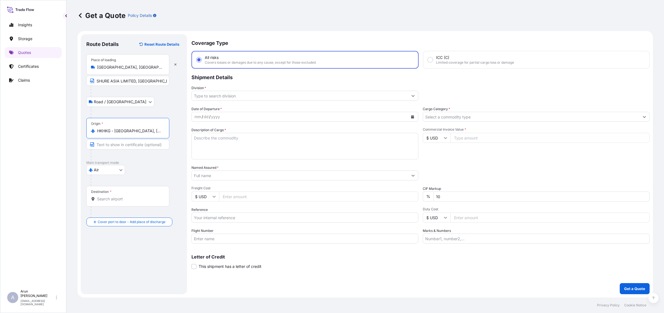
type input "HKHKG - [GEOGRAPHIC_DATA], [GEOGRAPHIC_DATA]"
click at [106, 198] on input "Destination *" at bounding box center [129, 199] width 65 height 6
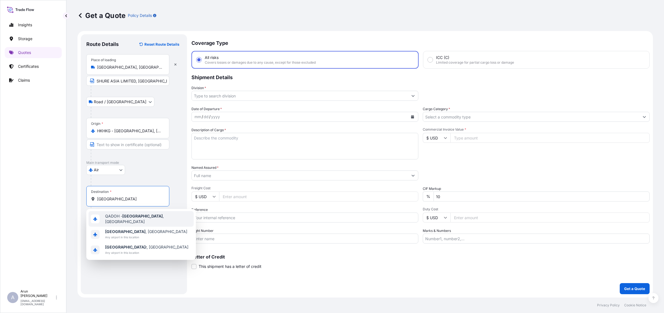
click at [136, 219] on span "QADOH - [GEOGRAPHIC_DATA] , [GEOGRAPHIC_DATA]" at bounding box center [148, 218] width 86 height 11
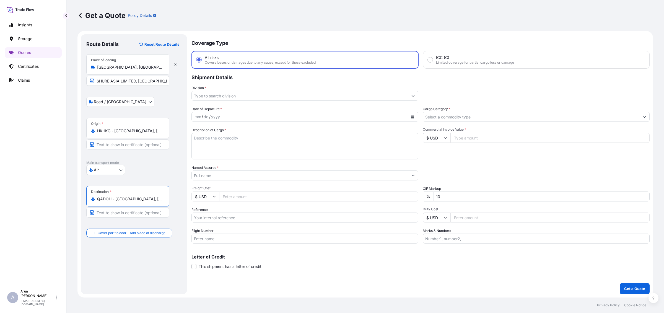
type input "QADOH - [GEOGRAPHIC_DATA], [GEOGRAPHIC_DATA]"
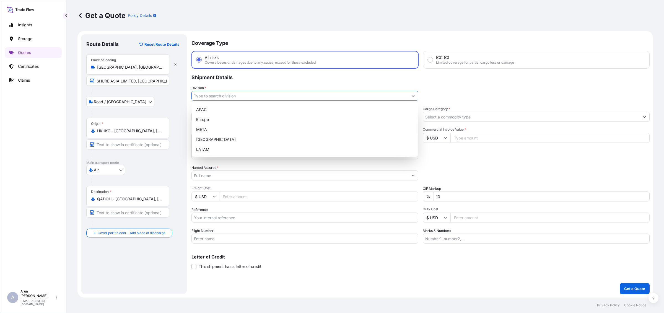
click at [214, 96] on input "Division *" at bounding box center [300, 96] width 216 height 10
click at [206, 130] on div "META" at bounding box center [305, 129] width 222 height 10
type input "META"
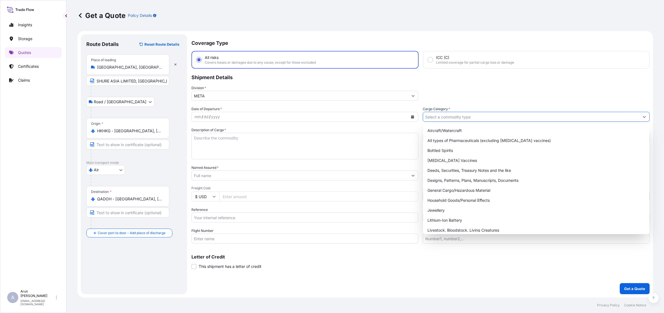
click at [454, 115] on input "Cargo Category *" at bounding box center [531, 117] width 216 height 10
click at [437, 192] on div "General Cargo/Hazardous Material" at bounding box center [536, 190] width 222 height 10
type input "General Cargo/Hazardous Material"
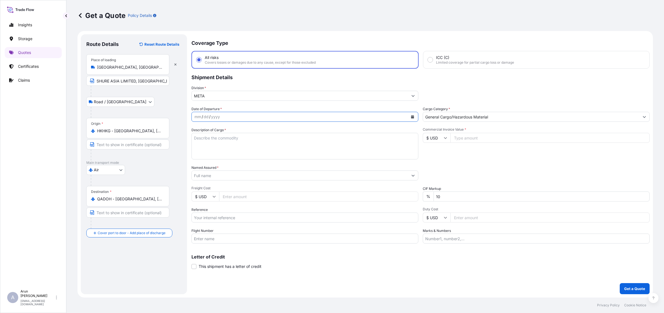
click at [276, 121] on div "mm / dd / yyyy" at bounding box center [304, 117] width 227 height 10
click at [275, 116] on div "mm / dd / yyyy" at bounding box center [300, 117] width 216 height 10
click at [411, 117] on icon "Calendar" at bounding box center [412, 116] width 3 height 3
click at [264, 174] on div "16" at bounding box center [264, 173] width 10 height 10
click at [283, 141] on textarea "Description of Cargo *" at bounding box center [304, 146] width 227 height 27
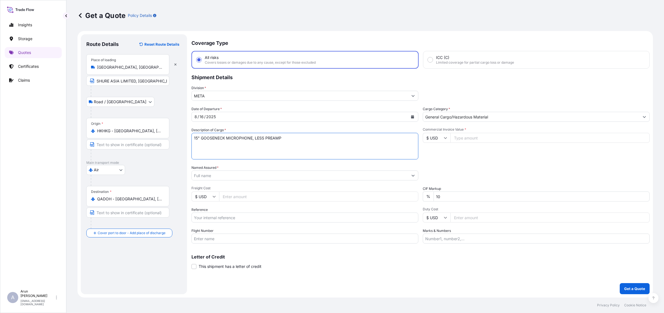
type textarea "15" GOOSENECK MICROPHONE, LESS PREAMP"
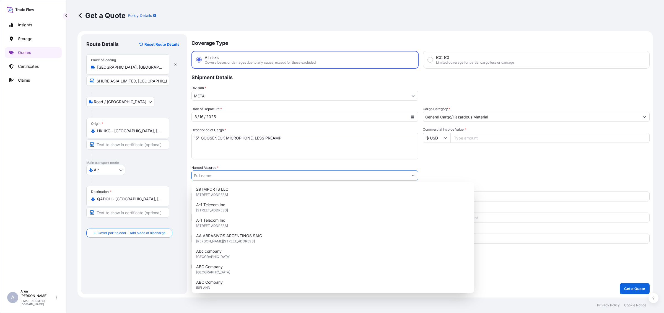
click at [214, 177] on input "Named Assured *" at bounding box center [300, 175] width 216 height 10
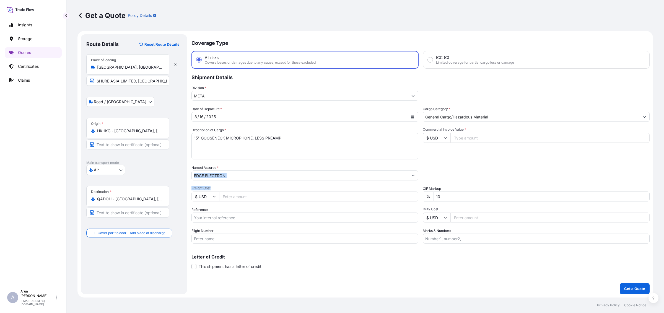
drag, startPoint x: 231, startPoint y: 181, endPoint x: 236, endPoint y: 189, distance: 9.3
click at [236, 189] on div "Date of Departure * [DATE] Cargo Category * General Cargo/Hazardous Material De…" at bounding box center [420, 174] width 458 height 137
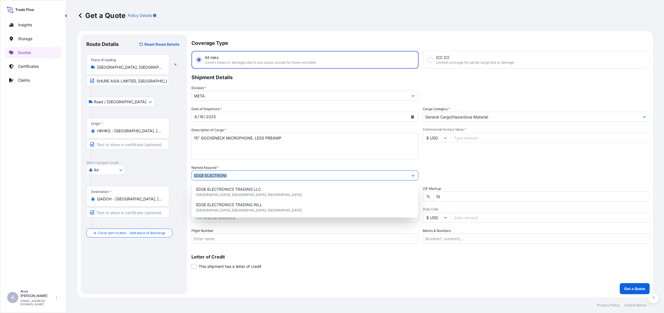
click at [237, 176] on input "EDGE ELECTRONI" at bounding box center [300, 175] width 216 height 10
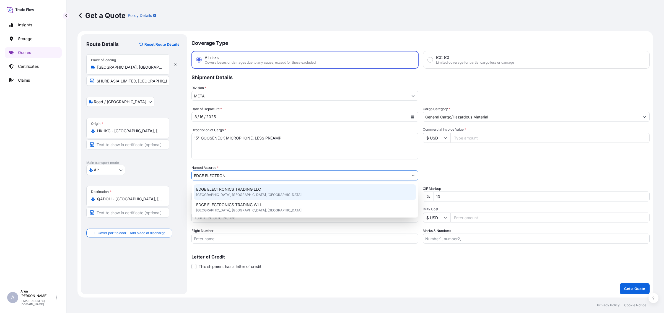
click at [248, 187] on span "EDGE ELECTRONICS TRADING LLC" at bounding box center [228, 189] width 65 height 6
type input "EDGE ELECTRONICS TRADING LLC"
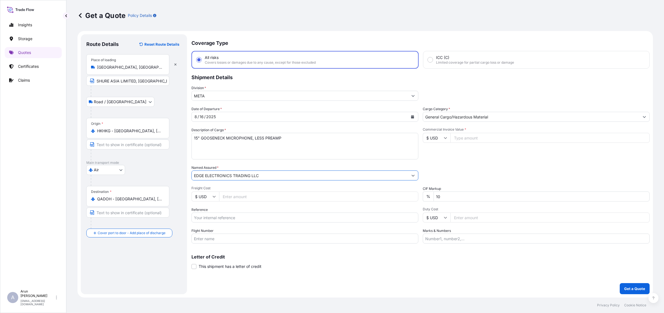
click at [246, 197] on input "Freight Cost" at bounding box center [318, 196] width 199 height 10
type input "750"
click at [227, 216] on input "Reference" at bounding box center [304, 217] width 227 height 10
drag, startPoint x: 213, startPoint y: 215, endPoint x: 252, endPoint y: 221, distance: 39.5
click at [252, 221] on input "AWB: 157-09066271" at bounding box center [304, 217] width 227 height 10
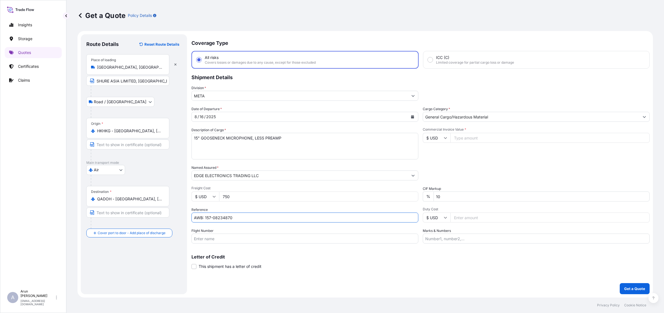
type input "AWB: 157-08234870"
click at [252, 237] on input "Flight Number" at bounding box center [304, 238] width 227 height 10
type input "BY AIR"
click at [113, 263] on input "Place of Discharge" at bounding box center [129, 263] width 65 height 6
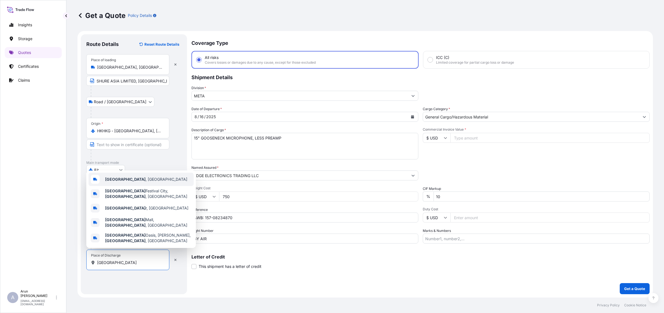
click at [110, 181] on b "[GEOGRAPHIC_DATA]" at bounding box center [125, 179] width 40 height 5
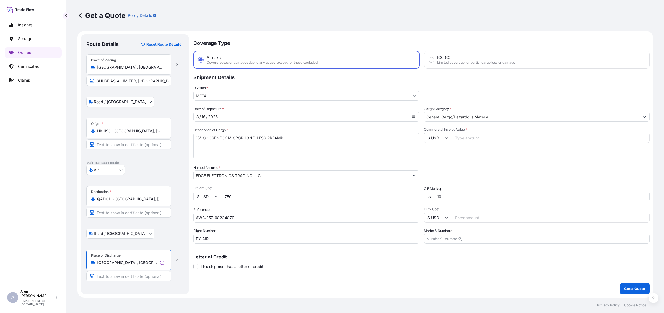
type input "[GEOGRAPHIC_DATA], [GEOGRAPHIC_DATA]"
click at [465, 136] on input "Commercial Invoice Value *" at bounding box center [549, 138] width 199 height 10
type input "21271.90"
click at [457, 241] on input "Marks & Numbers" at bounding box center [535, 238] width 227 height 10
drag, startPoint x: 450, startPoint y: 240, endPoint x: 467, endPoint y: 242, distance: 17.4
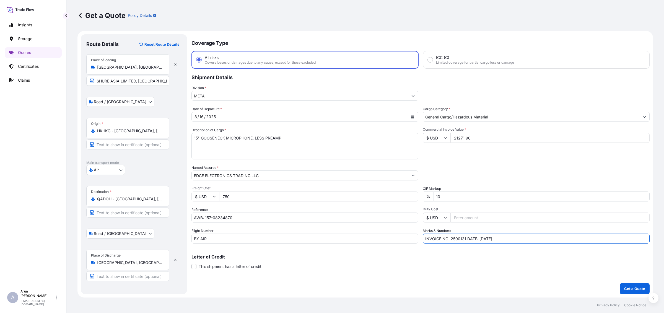
click at [467, 242] on input "INVOICE NO: 2500131 DATE: [DATE]" at bounding box center [535, 238] width 227 height 10
click at [488, 237] on input "INVOICE NO: 0301014851 DATE: [DATE]" at bounding box center [535, 238] width 227 height 10
type input "INVOICE NO: 0301014851 DATE: [DATE]"
click at [285, 137] on textarea "15" GOOSENECK MICROPHONE, LESS PREAMP" at bounding box center [304, 146] width 227 height 27
click at [290, 147] on textarea "AD SHOWLINK ACCESS POINT 15" GOOSENECK MICROPHONE, LESS PREAMP" at bounding box center [304, 146] width 227 height 27
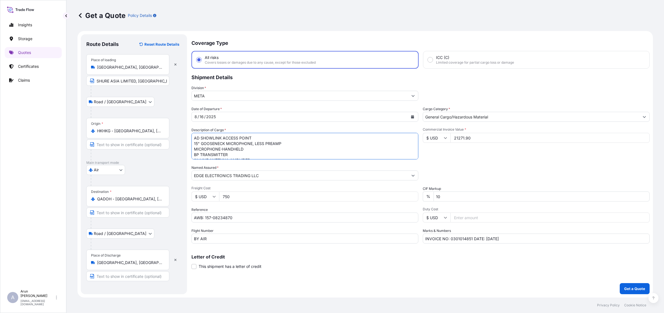
type textarea "AD SHOWLINK ACCESS POINT 15" GOOSENECK MICROPHONE, LESS PREAMP MICROPHONE-HANDH…"
click at [633, 288] on p "Get a Quote" at bounding box center [634, 289] width 21 height 6
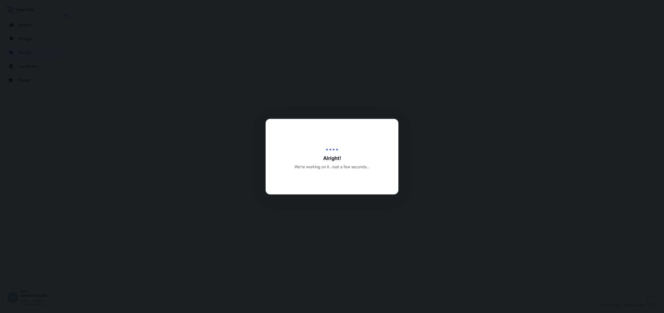
select select "Road / [GEOGRAPHIC_DATA]"
select select "Air"
select select "Road / [GEOGRAPHIC_DATA]"
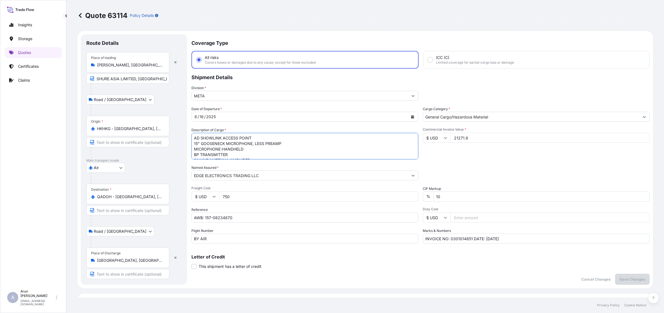
click at [193, 137] on textarea "AD SHOWLINK ACCESS POINT 15" GOOSENECK MICROPHONE, LESS PREAMP MICROPHONE-HANDH…" at bounding box center [304, 146] width 227 height 27
click at [141, 60] on div "Place of loading [PERSON_NAME][GEOGRAPHIC_DATA], [GEOGRAPHIC_DATA]" at bounding box center [127, 62] width 83 height 20
click at [141, 62] on input "[PERSON_NAME], [GEOGRAPHIC_DATA], [GEOGRAPHIC_DATA]" at bounding box center [129, 65] width 65 height 6
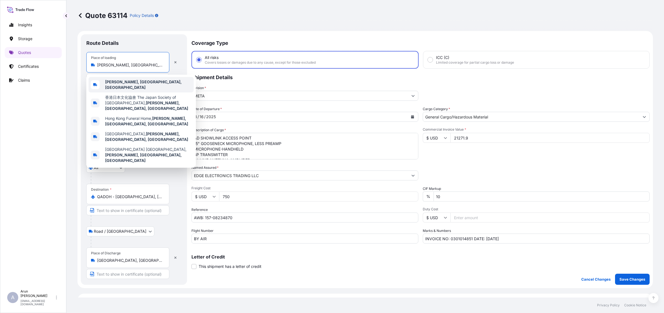
click at [78, 71] on form "Route Details Place of loading [PERSON_NAME][GEOGRAPHIC_DATA], [GEOGRAPHIC_DATA…" at bounding box center [364, 159] width 575 height 257
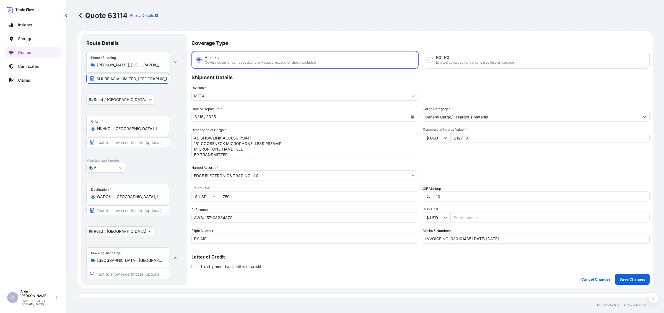
click at [107, 77] on input "SHURE ASIA LIMITED, [GEOGRAPHIC_DATA], [GEOGRAPHIC_DATA]" at bounding box center [127, 79] width 83 height 10
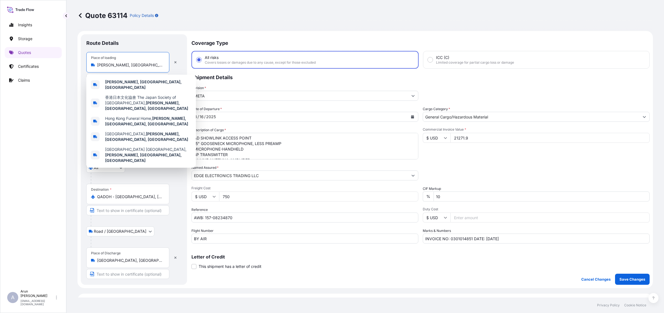
drag, startPoint x: 97, startPoint y: 66, endPoint x: 166, endPoint y: 64, distance: 68.6
click at [166, 64] on div "Place of loading [PERSON_NAME][GEOGRAPHIC_DATA], [GEOGRAPHIC_DATA]" at bounding box center [127, 62] width 83 height 20
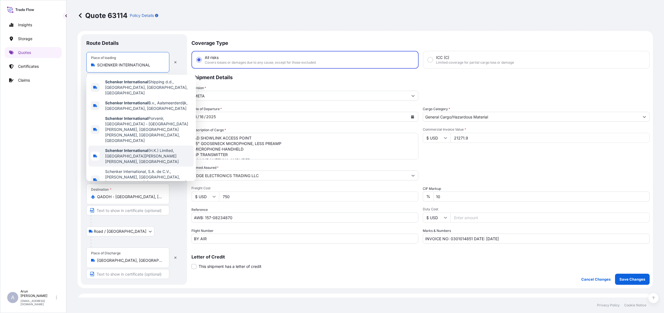
click at [181, 148] on span "Schenker International (H.K.) Limited, [GEOGRAPHIC_DATA][PERSON_NAME][PERSON_NA…" at bounding box center [148, 156] width 86 height 17
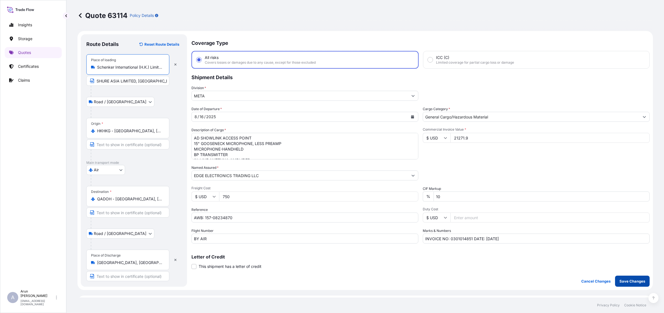
type input "Schenker International (H.K.) Limited, [GEOGRAPHIC_DATA][PERSON_NAME][PERSON_NA…"
click at [636, 277] on button "Save Changes" at bounding box center [632, 280] width 35 height 11
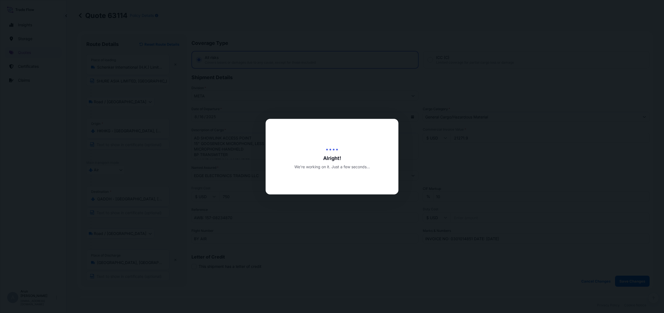
scroll to position [268, 0]
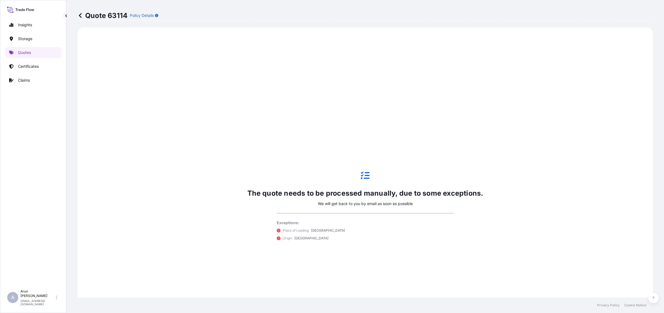
select select "Road / [GEOGRAPHIC_DATA]"
select select "Air"
select select "Road / [GEOGRAPHIC_DATA]"
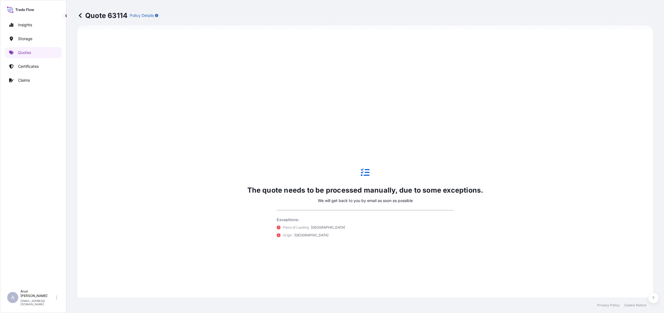
scroll to position [303, 0]
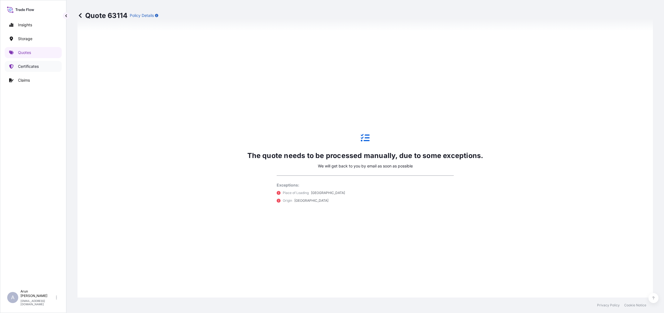
click at [28, 68] on p "Certificates" at bounding box center [28, 67] width 21 height 6
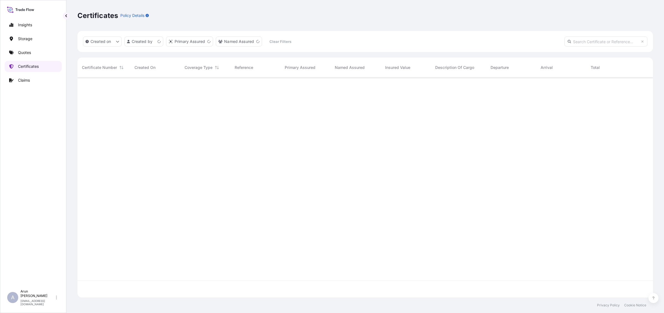
scroll to position [218, 570]
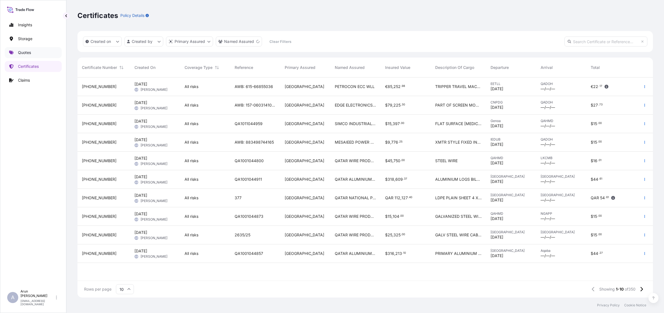
click at [27, 53] on p "Quotes" at bounding box center [24, 53] width 13 height 6
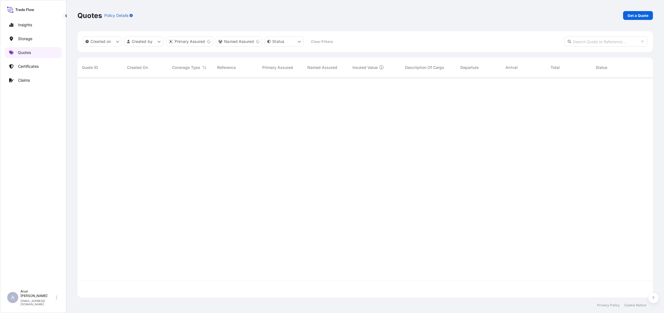
scroll to position [218, 570]
click at [237, 88] on span "AWB: 157-08234870" at bounding box center [235, 87] width 36 height 6
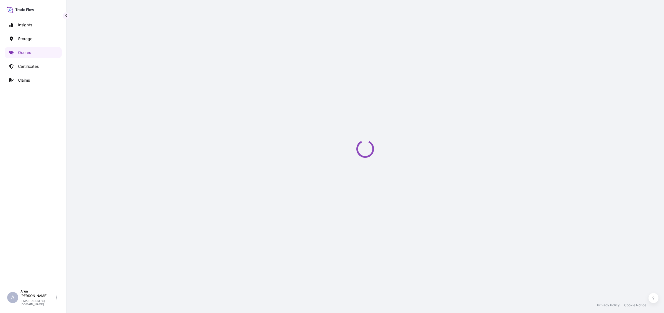
select select "Road / [GEOGRAPHIC_DATA]"
select select "Air"
select select "Road / [GEOGRAPHIC_DATA]"
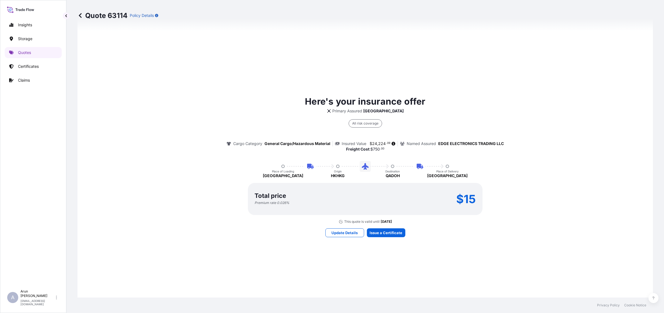
scroll to position [404, 0]
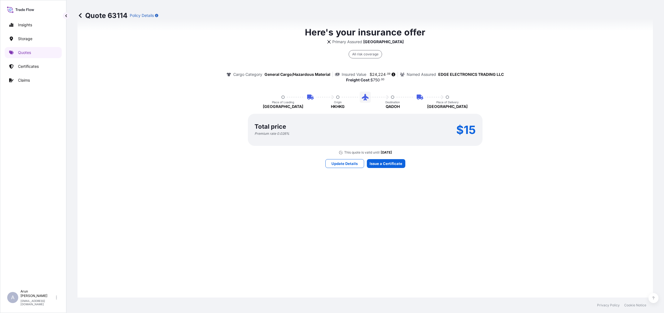
click at [382, 199] on div "Here's your insurance offer Primary Assured Qatar All risk coverage Cargo Categ…" at bounding box center [365, 96] width 560 height 399
click at [395, 200] on div "Here's your insurance offer Primary Assured Qatar All risk coverage Cargo Categ…" at bounding box center [365, 96] width 560 height 399
click at [384, 195] on div "Here's your insurance offer Primary Assured Qatar All risk coverage Cargo Categ…" at bounding box center [365, 96] width 560 height 399
click at [382, 200] on div "Here's your insurance offer Primary Assured Qatar All risk coverage Cargo Categ…" at bounding box center [365, 96] width 560 height 399
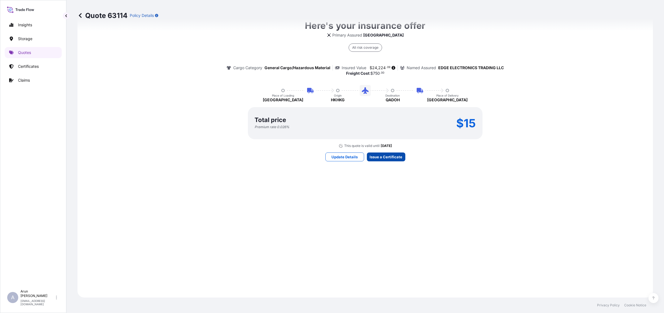
scroll to position [792, 0]
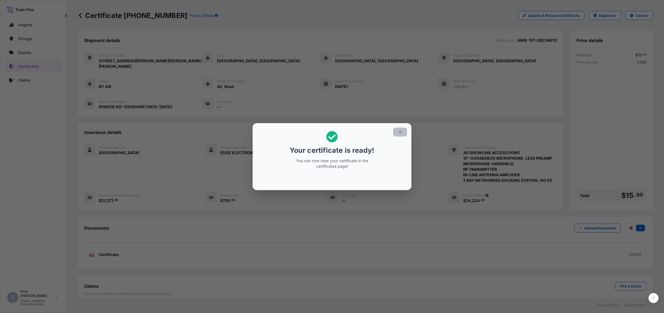
click at [404, 134] on button "button" at bounding box center [400, 131] width 14 height 9
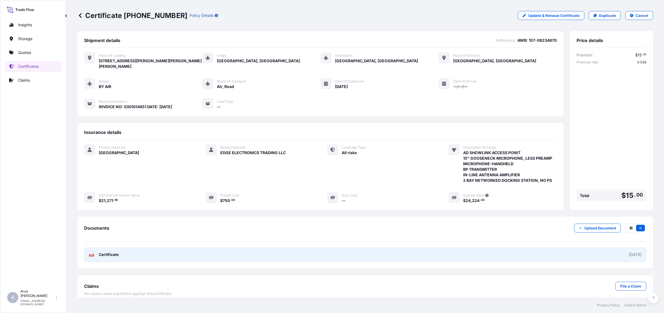
click at [124, 255] on link "PDF Certificate [DATE]" at bounding box center [365, 254] width 562 height 14
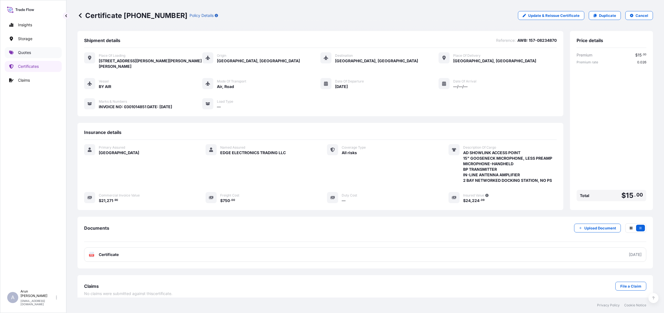
click at [24, 50] on p "Quotes" at bounding box center [24, 53] width 13 height 6
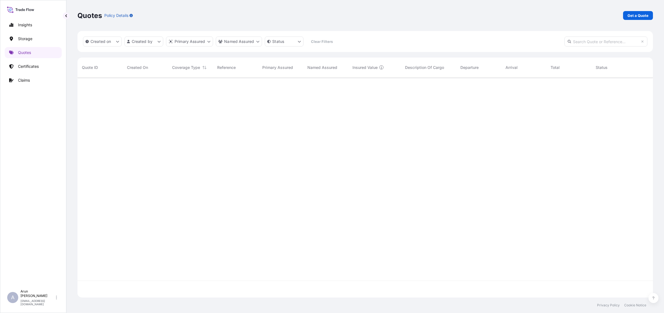
scroll to position [218, 570]
click at [630, 21] on div "Quotes Policy Details Get a Quote" at bounding box center [364, 15] width 575 height 31
click at [630, 17] on p "Get a Quote" at bounding box center [637, 16] width 21 height 6
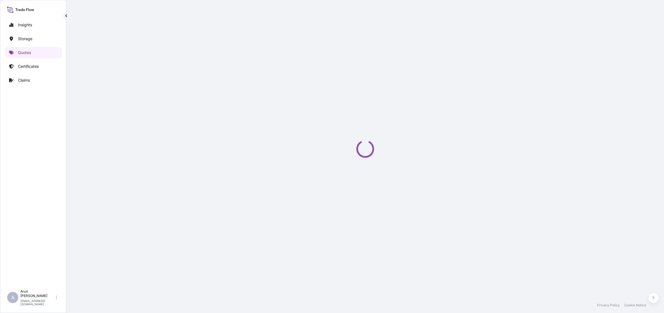
select select "Water"
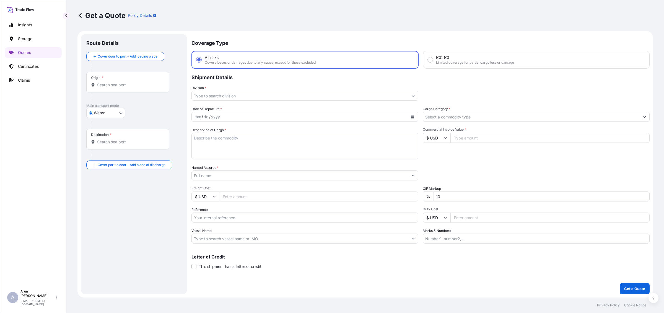
click at [106, 115] on body "Insights Storage Quotes Certificates Claims A [PERSON_NAME] [PERSON_NAME][EMAIL…" at bounding box center [332, 156] width 664 height 313
click at [106, 145] on span "Inland" at bounding box center [102, 147] width 11 height 6
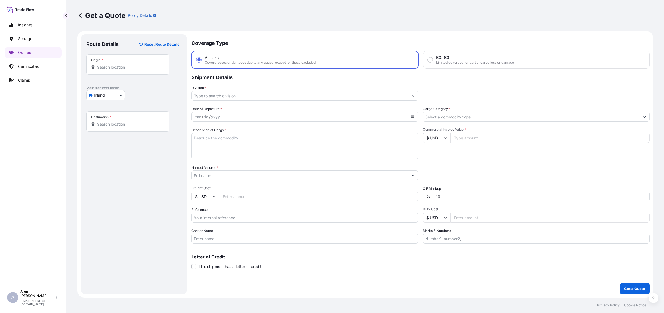
click at [118, 63] on div "Origin *" at bounding box center [127, 64] width 83 height 20
click at [118, 64] on input "Origin *" at bounding box center [129, 67] width 65 height 6
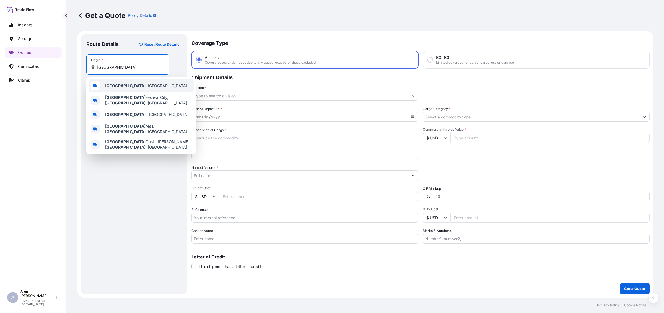
click at [118, 86] on span "[GEOGRAPHIC_DATA] , [GEOGRAPHIC_DATA]" at bounding box center [146, 86] width 82 height 6
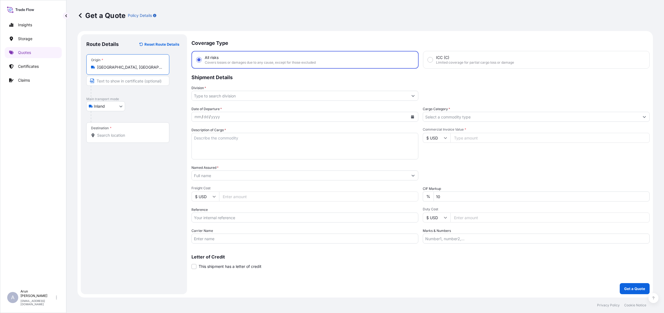
type input "[GEOGRAPHIC_DATA], [GEOGRAPHIC_DATA]"
click at [117, 143] on div "Destination *" at bounding box center [127, 132] width 83 height 20
click at [117, 138] on input "Destination *" at bounding box center [129, 135] width 65 height 6
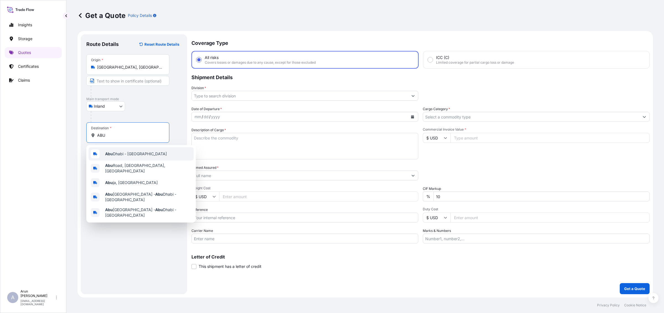
click at [126, 156] on span "[GEOGRAPHIC_DATA] - [GEOGRAPHIC_DATA]" at bounding box center [136, 154] width 62 height 6
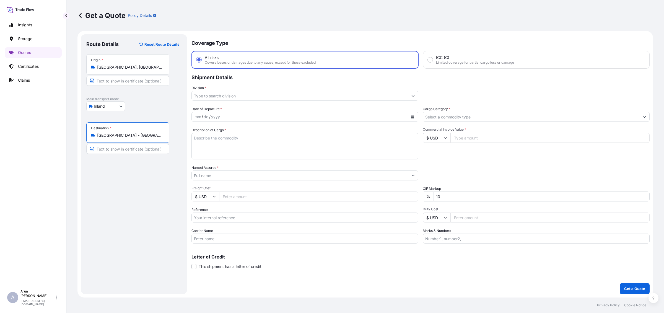
type input "[GEOGRAPHIC_DATA] - [GEOGRAPHIC_DATA]"
click at [127, 147] on input "Text to appear on certificate" at bounding box center [127, 149] width 83 height 10
type input "FALCOR ENGINEERING & CONTRACTING SERVICES"
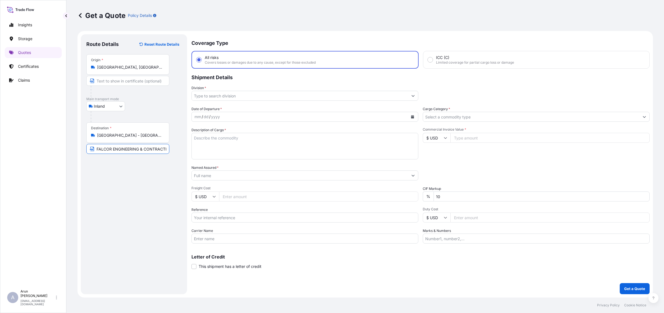
click at [249, 96] on input "Division *" at bounding box center [300, 96] width 216 height 10
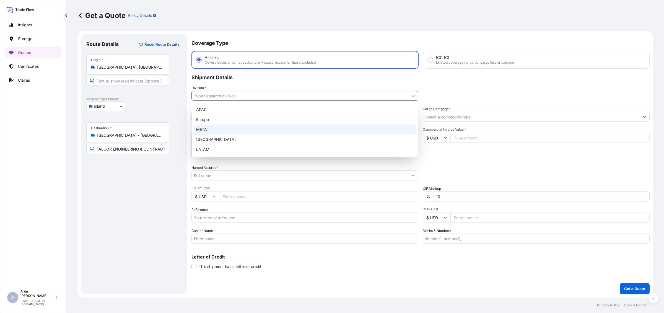
click at [205, 132] on div "META" at bounding box center [305, 129] width 222 height 10
type input "META"
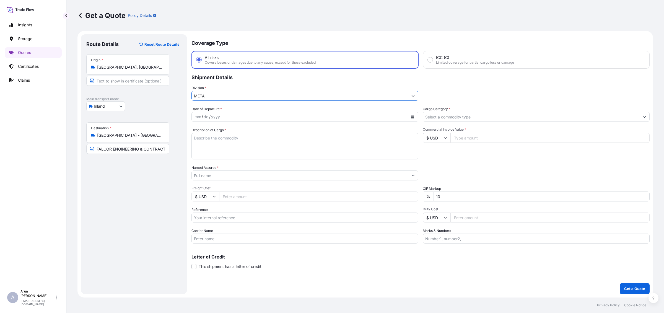
click at [460, 116] on input "Cargo Category *" at bounding box center [531, 117] width 216 height 10
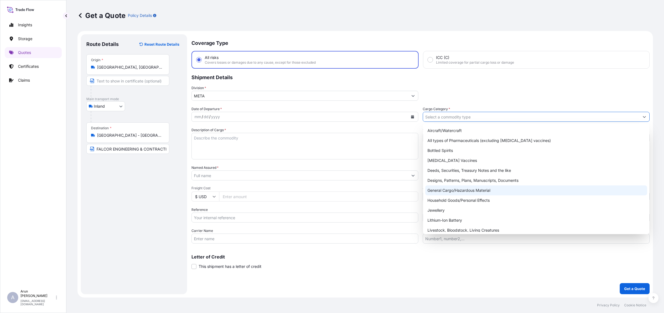
click at [445, 189] on div "General Cargo/Hazardous Material" at bounding box center [536, 190] width 222 height 10
type input "General Cargo/Hazardous Material"
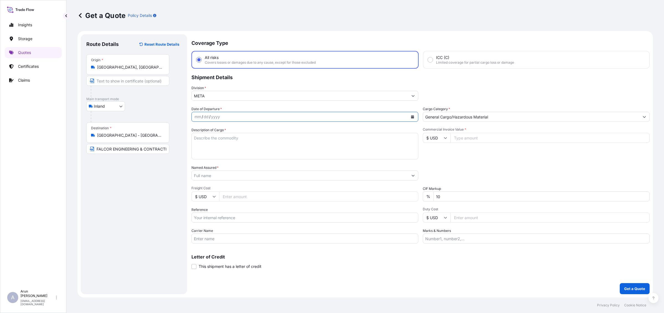
click at [416, 118] on button "Calendar" at bounding box center [412, 116] width 9 height 9
click at [245, 171] on div "14" at bounding box center [243, 173] width 10 height 10
click at [239, 147] on textarea "Description of Cargo *" at bounding box center [304, 146] width 227 height 27
type textarea "ELECTRICAL CABLES"
click at [251, 173] on input "Named Assured *" at bounding box center [300, 175] width 216 height 10
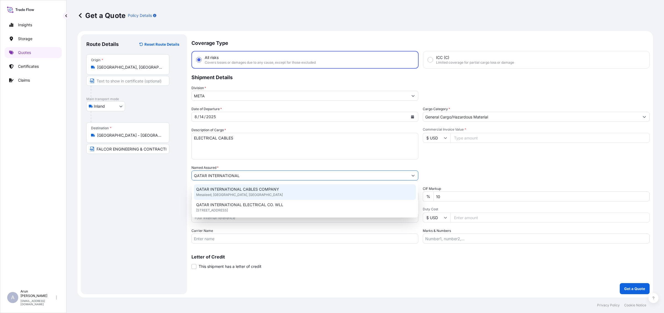
click at [226, 189] on span "QATAR INTERNATIONAL CABLES COMPANY" at bounding box center [237, 189] width 83 height 6
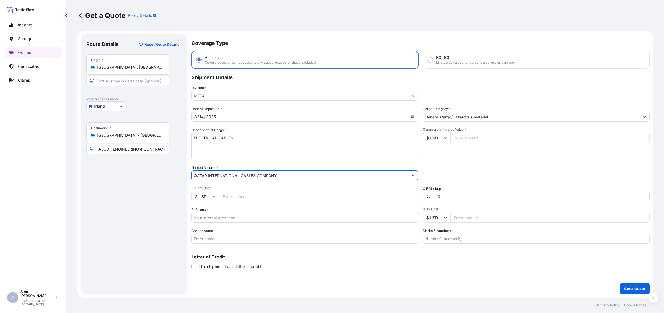
type input "QATAR INTERNATIONAL CABLES COMPANY"
click at [227, 196] on input "Freight Cost" at bounding box center [318, 196] width 199 height 10
type input "6800"
click at [477, 139] on input "Commercial Invoice Value *" at bounding box center [549, 138] width 199 height 10
type input "8"
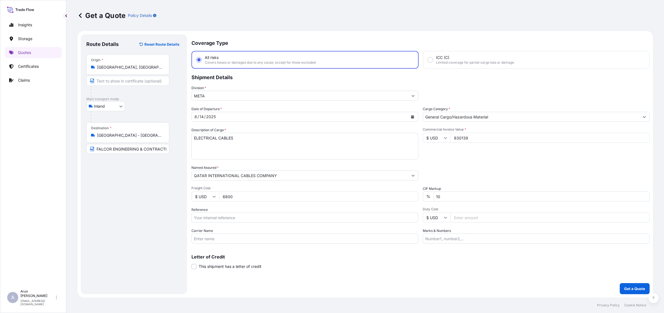
type input "830139"
click at [236, 216] on input "Reference" at bounding box center [304, 217] width 227 height 10
type input "QA1001044929"
click at [284, 237] on input "Carrier Name" at bounding box center [304, 238] width 227 height 10
type input "BY TRUCK"
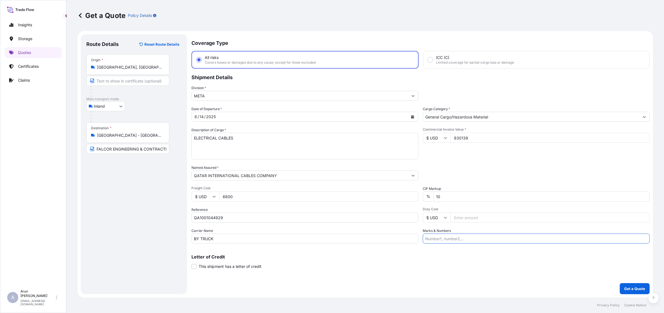
click at [458, 239] on input "Marks & Numbers" at bounding box center [535, 238] width 227 height 10
drag, startPoint x: 450, startPoint y: 238, endPoint x: 465, endPoint y: 240, distance: 15.1
click at [465, 240] on input "INVOICE NO: 2500131 DATE: [DATE]" at bounding box center [535, 238] width 227 height 10
click at [498, 237] on input "INVOICE NO: EX-SIV-SOR4509 DATE: [DATE]" at bounding box center [535, 238] width 227 height 10
type input "INVOICE NO: EX-SIV-SOR4509 DATE: [DATE]"
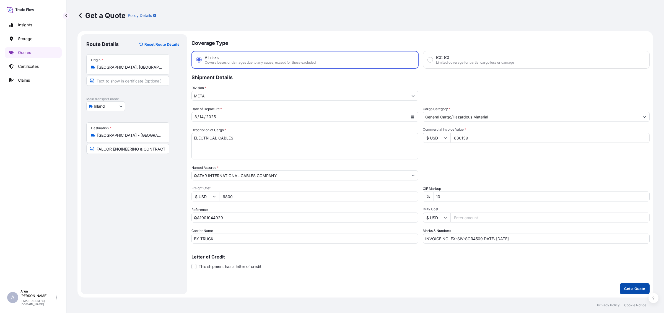
click at [623, 290] on button "Get a Quote" at bounding box center [634, 288] width 30 height 11
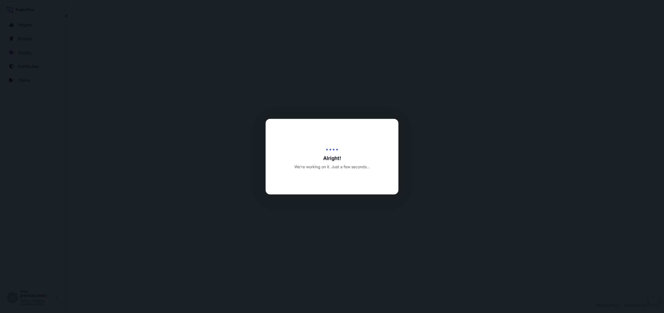
select select "Inland"
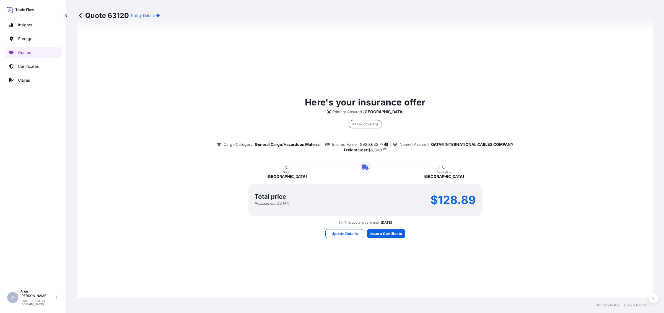
scroll to position [265, 0]
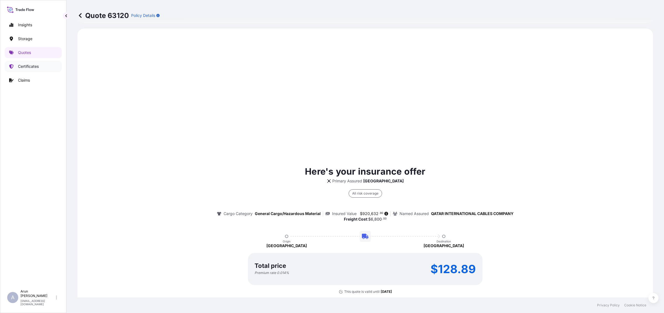
click at [28, 69] on p "Certificates" at bounding box center [28, 67] width 21 height 6
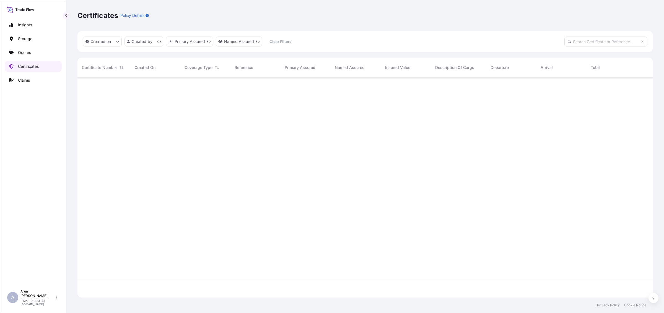
scroll to position [218, 570]
